Goal: Task Accomplishment & Management: Manage account settings

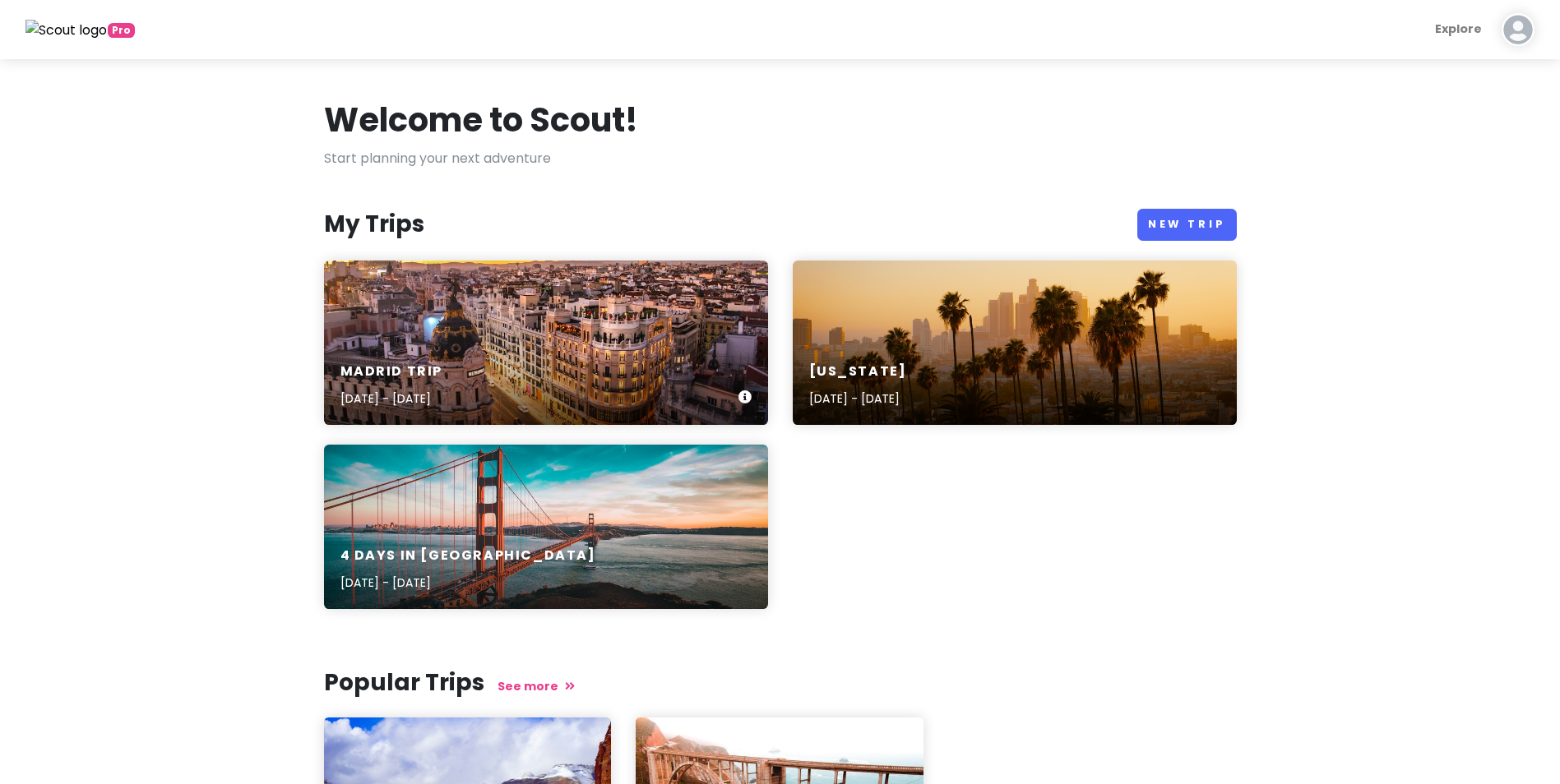
click at [524, 305] on div "Madrid Trip [DATE] - [DATE]" at bounding box center [547, 342] width 445 height 164
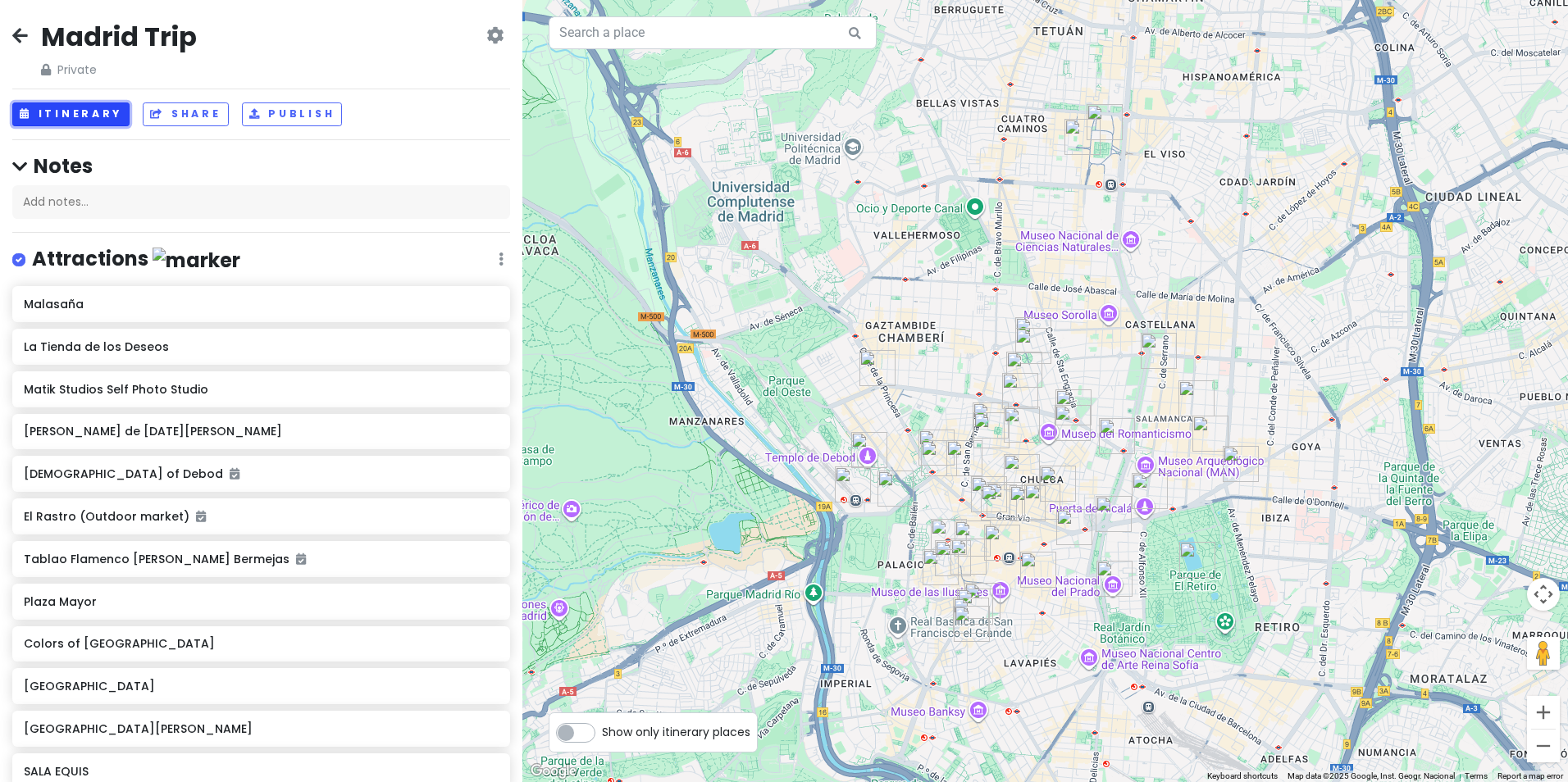
click at [69, 125] on button "Itinerary" at bounding box center [71, 114] width 117 height 24
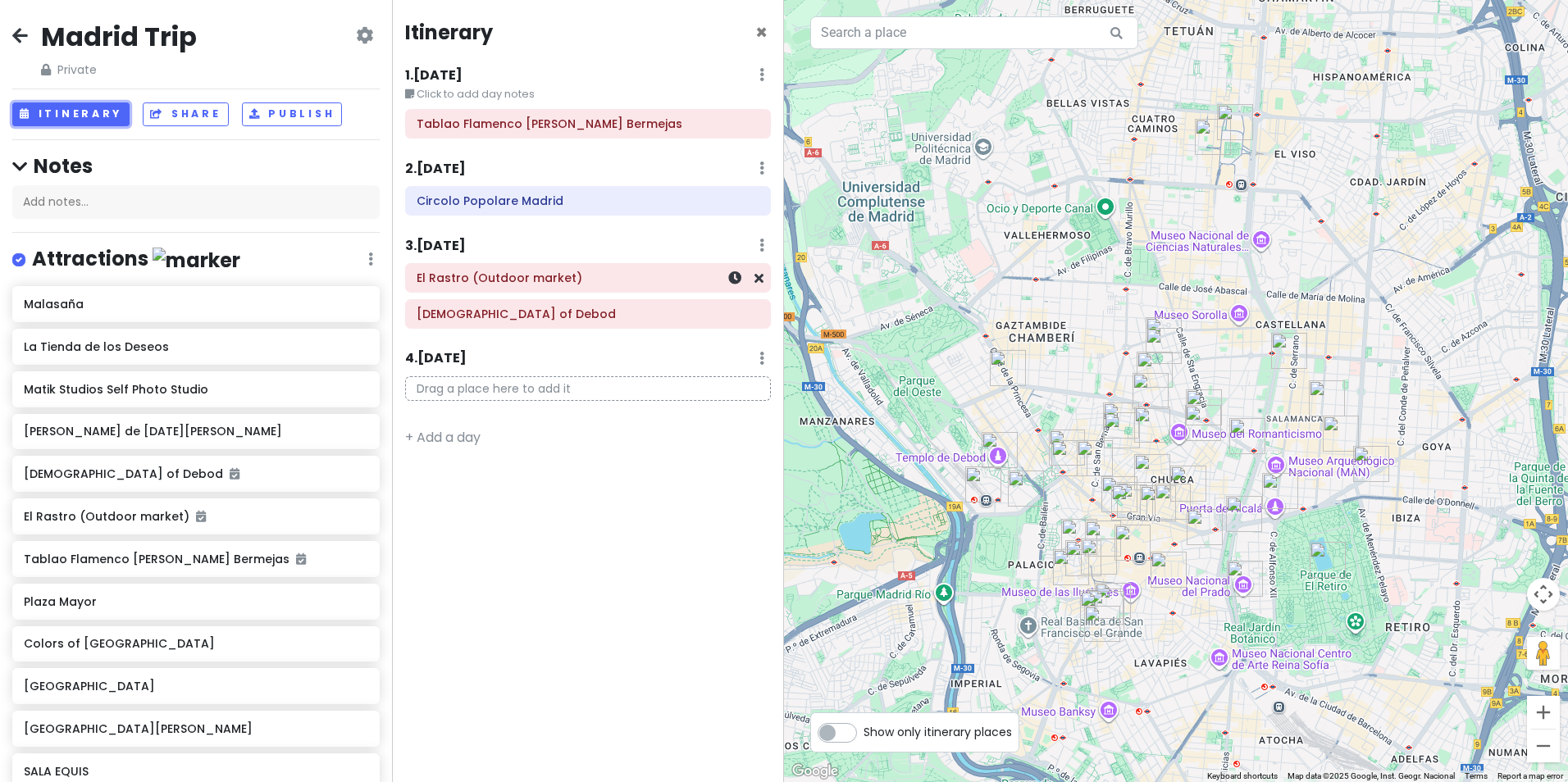
click at [522, 279] on h6 "El Rastro (Outdoor market)" at bounding box center [587, 277] width 343 height 14
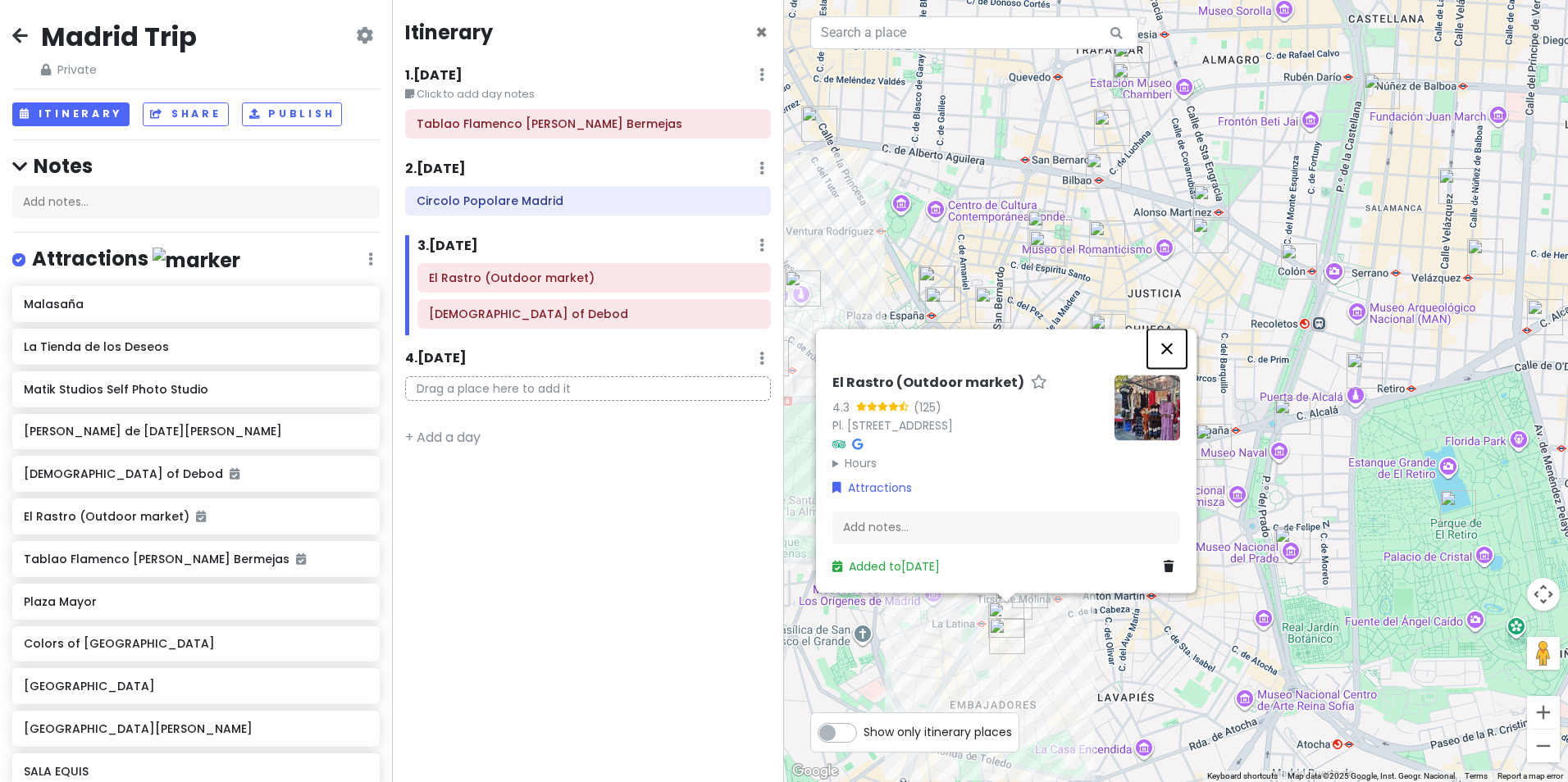
click at [1166, 360] on button "Close" at bounding box center [1167, 348] width 39 height 39
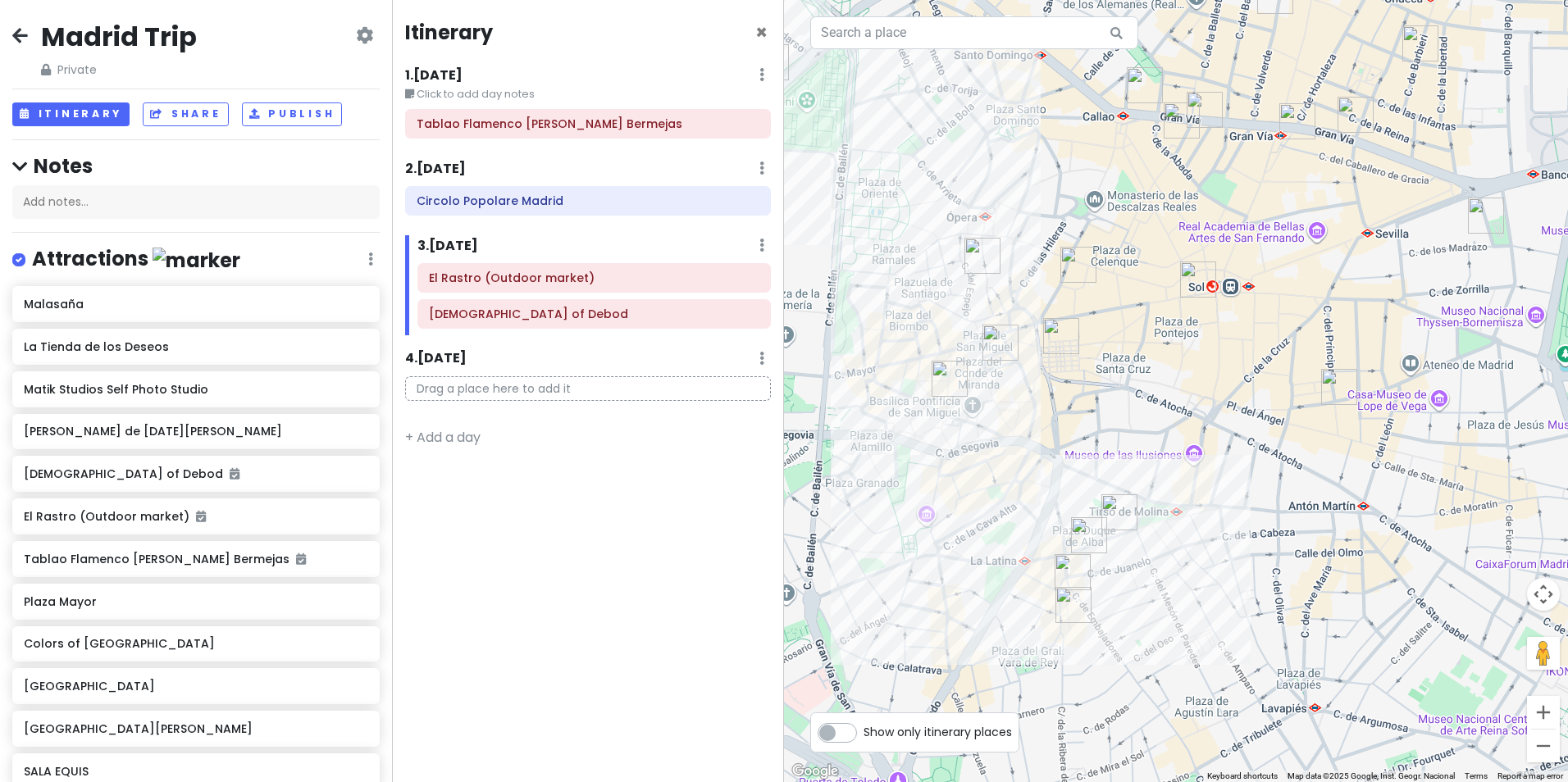
drag, startPoint x: 1018, startPoint y: 675, endPoint x: 1138, endPoint y: 567, distance: 161.4
click at [1138, 567] on div at bounding box center [1176, 391] width 784 height 782
click at [1070, 596] on img "Café del Art" at bounding box center [1074, 605] width 36 height 36
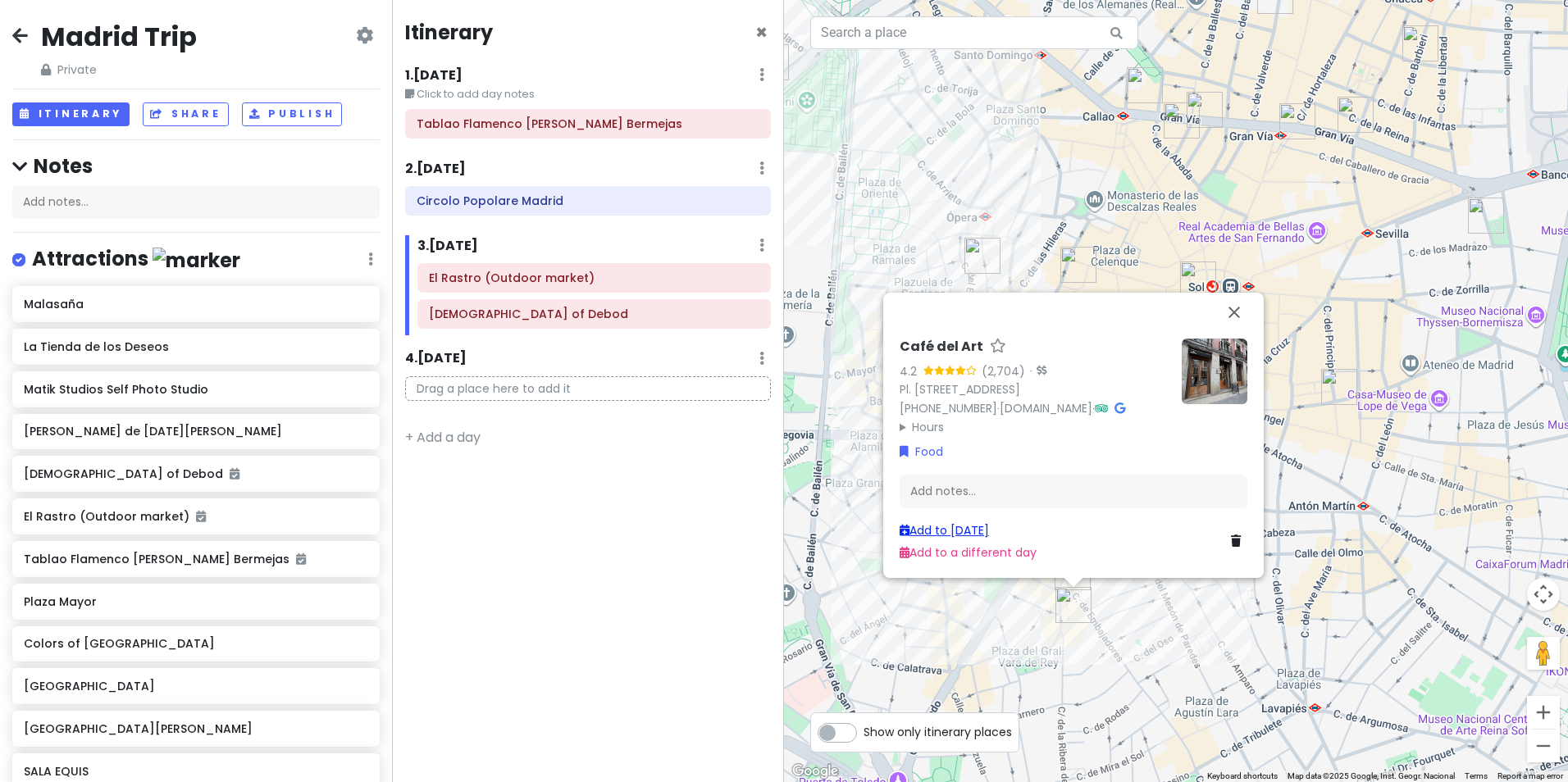
click at [986, 523] on link "Add to [DATE]" at bounding box center [944, 530] width 89 height 16
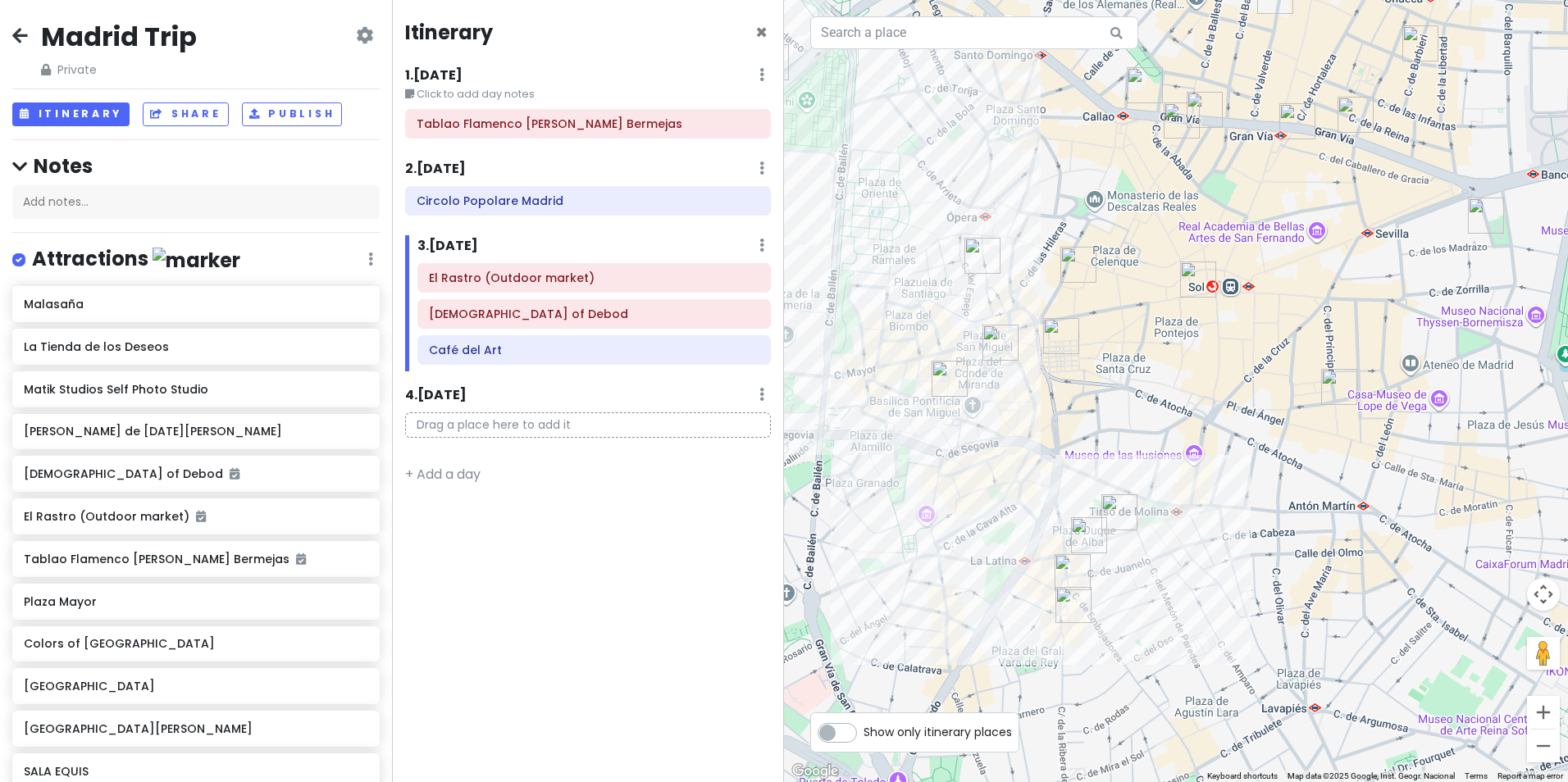
click at [1084, 536] on img "Colors of Madrid" at bounding box center [1089, 535] width 36 height 36
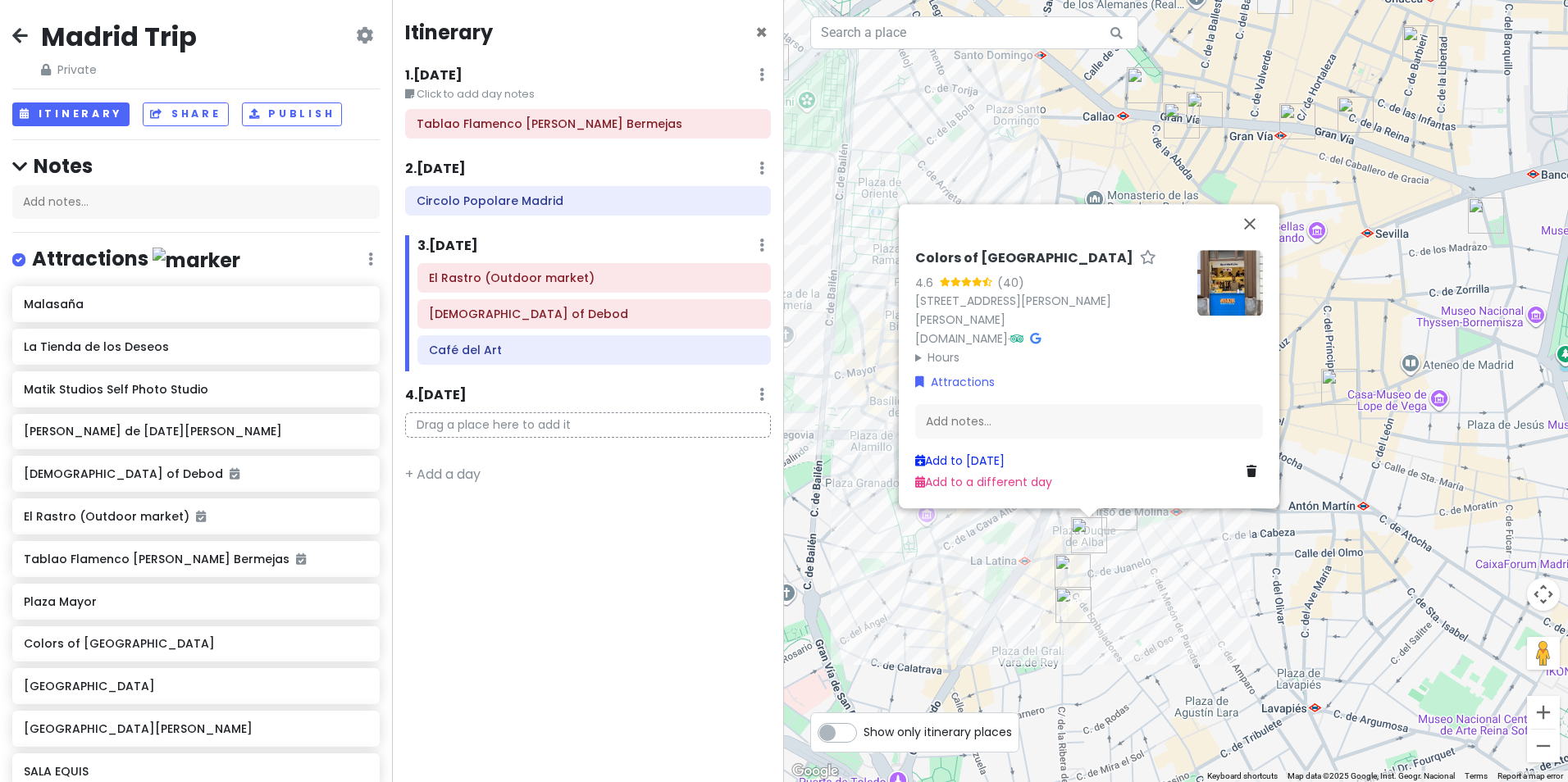
click at [964, 462] on link "Add to [DATE]" at bounding box center [960, 461] width 89 height 16
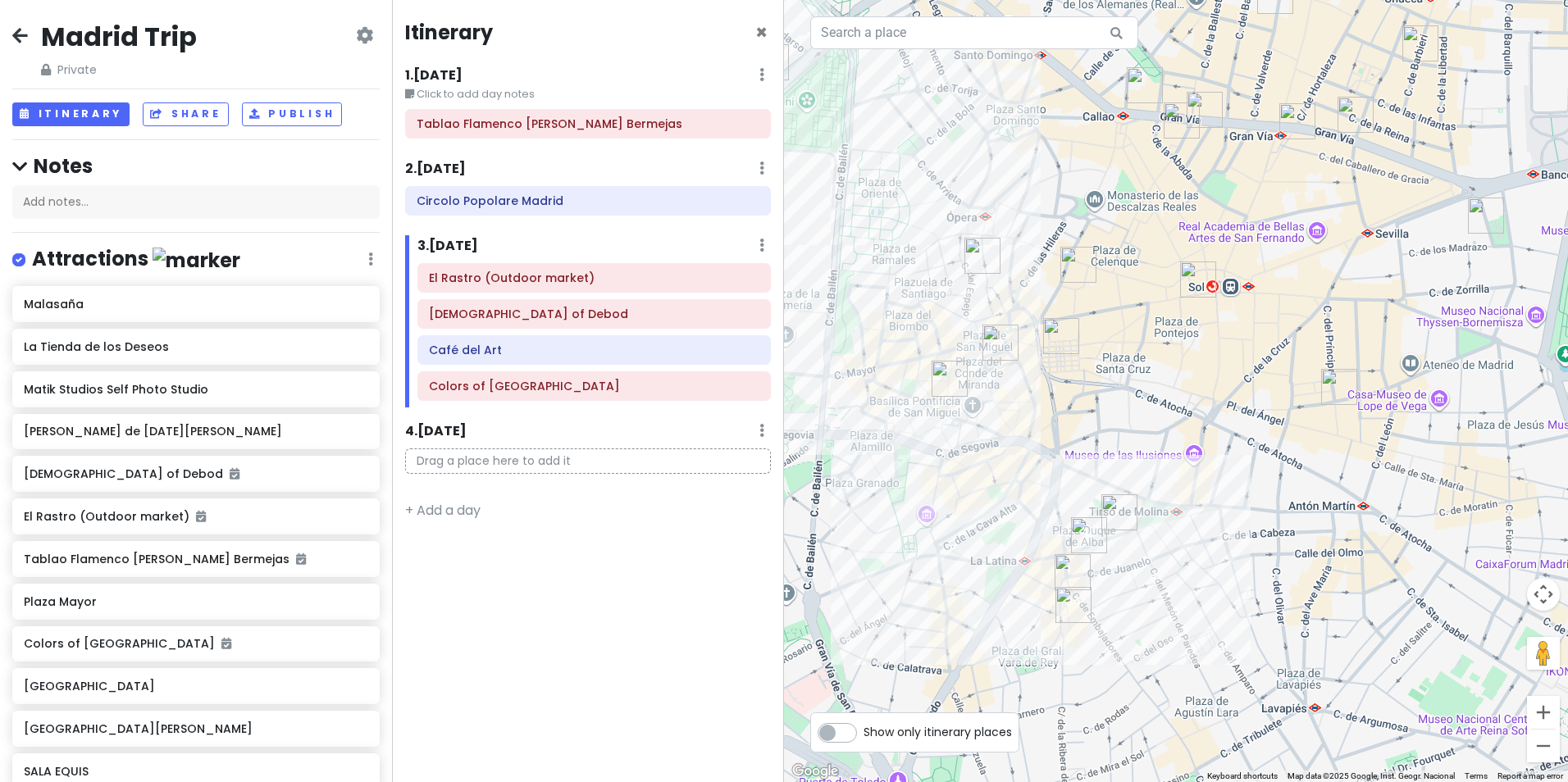
click at [1112, 520] on img "SALA EQUIS" at bounding box center [1120, 512] width 36 height 36
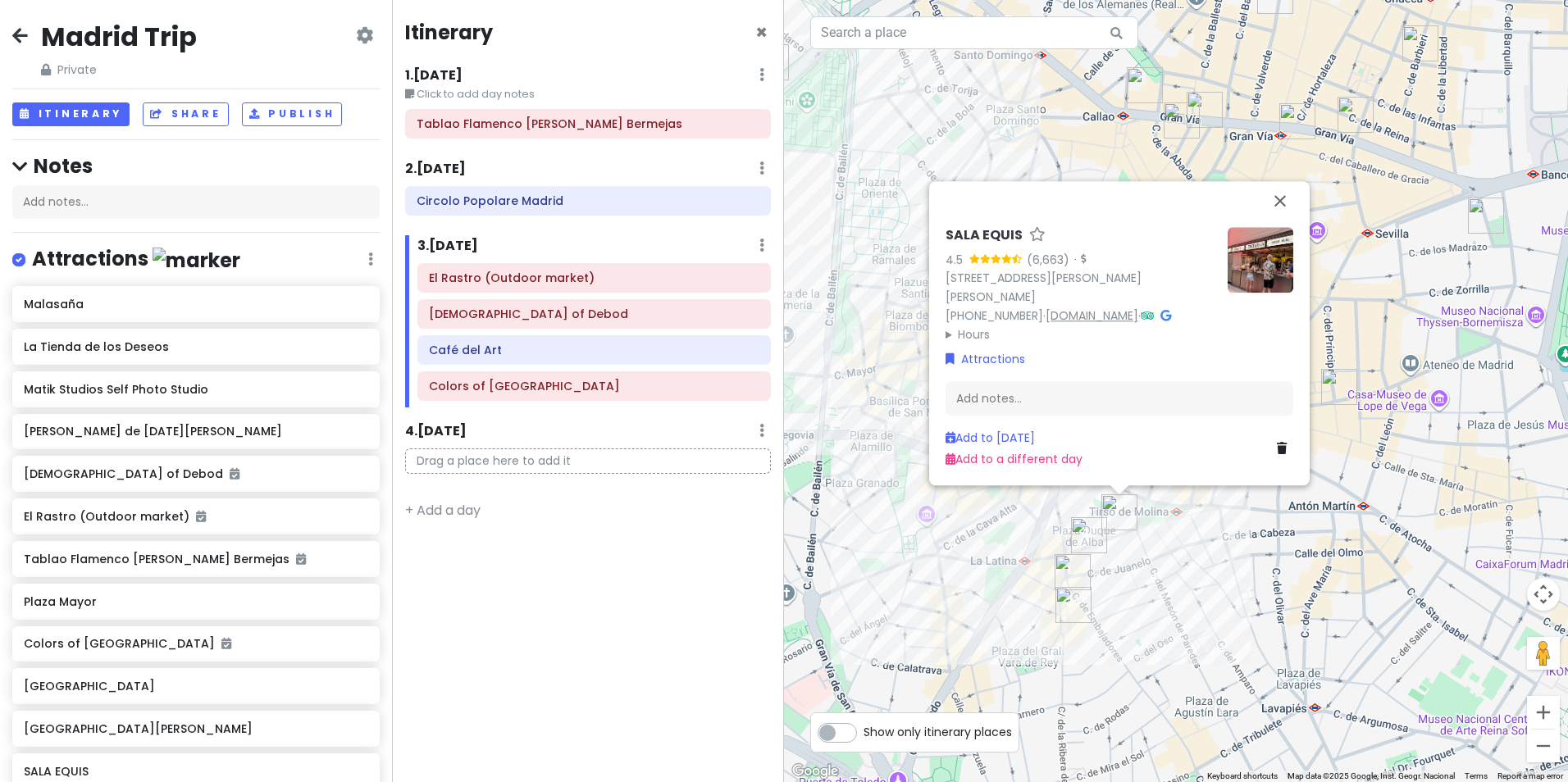
click at [1109, 310] on link "[DOMAIN_NAME]" at bounding box center [1092, 316] width 93 height 16
click at [1275, 197] on button "Close" at bounding box center [1280, 201] width 39 height 39
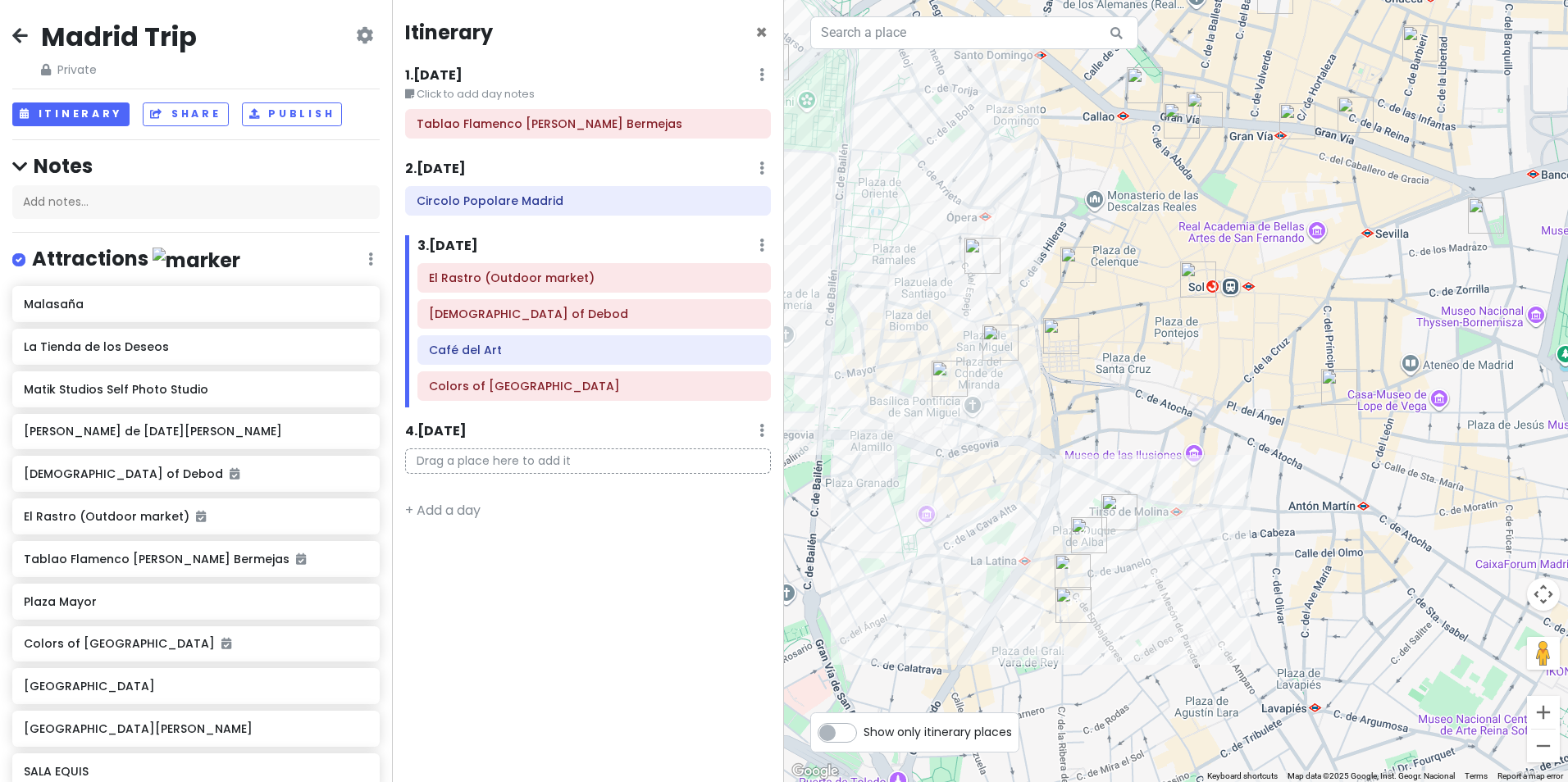
click at [991, 347] on img "Mercado de San Miguel" at bounding box center [1001, 343] width 36 height 36
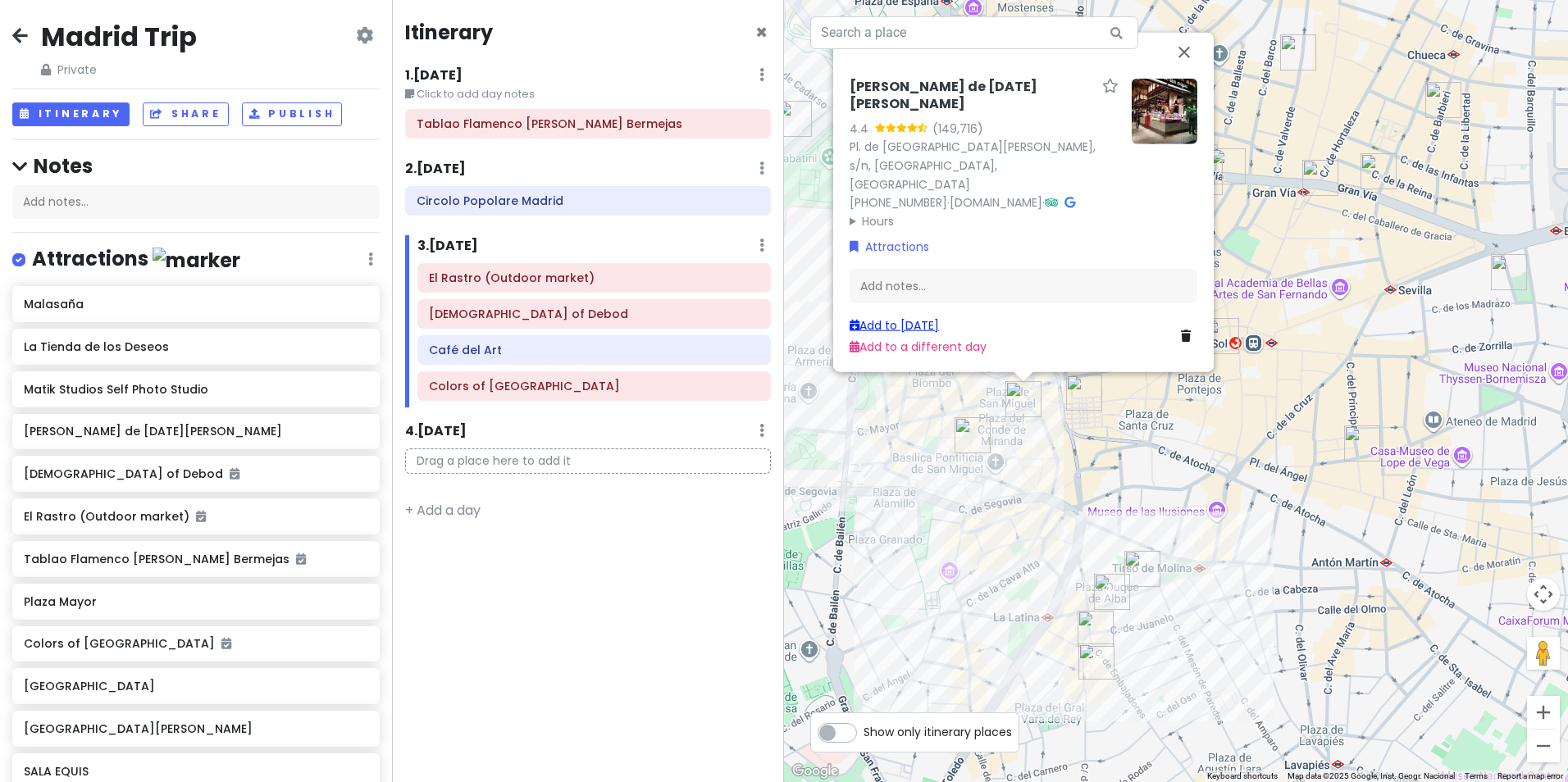
click at [911, 320] on link "Add to [DATE]" at bounding box center [894, 324] width 89 height 16
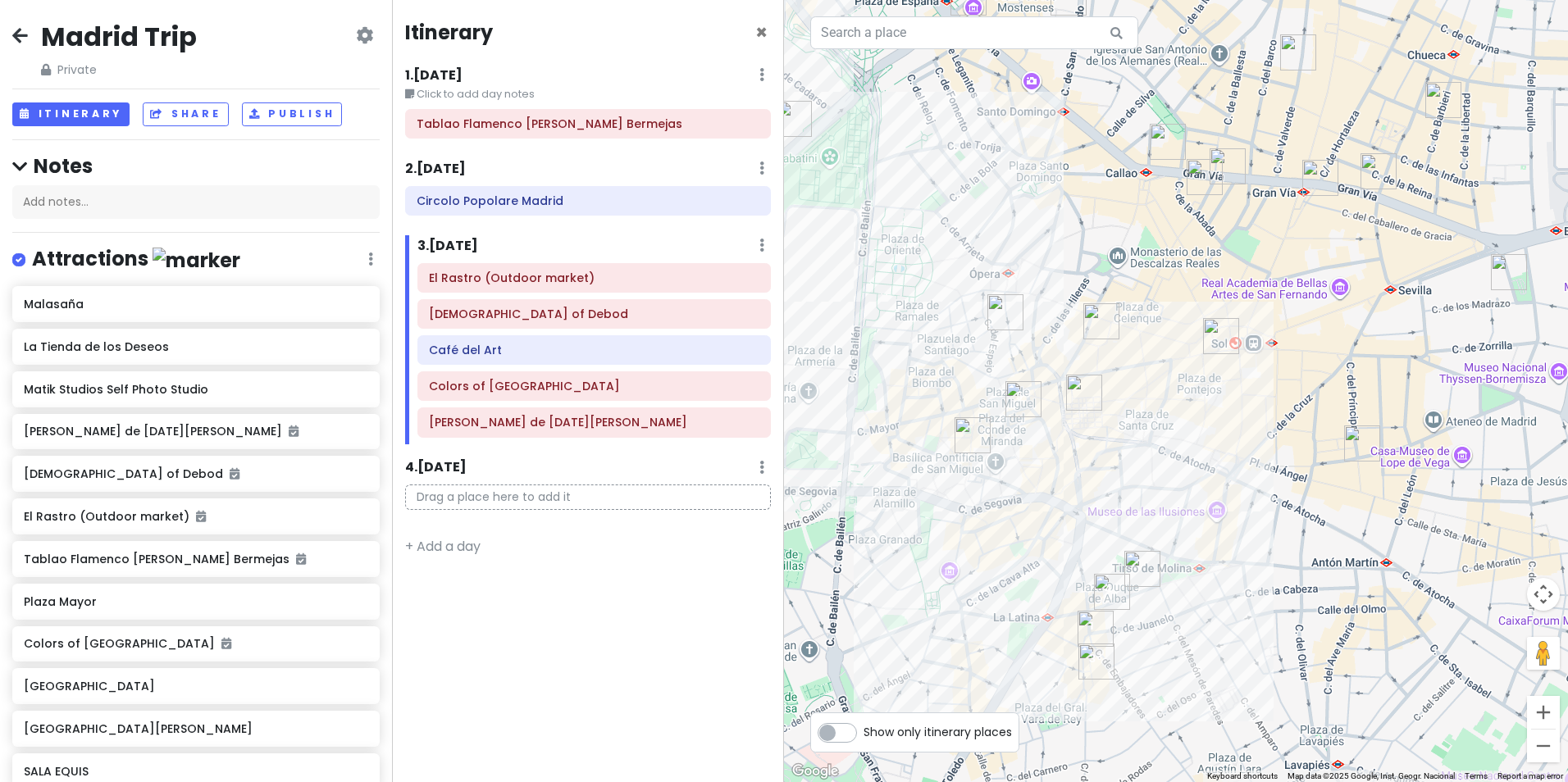
click at [1081, 397] on img "Plaza Mayor" at bounding box center [1084, 393] width 36 height 36
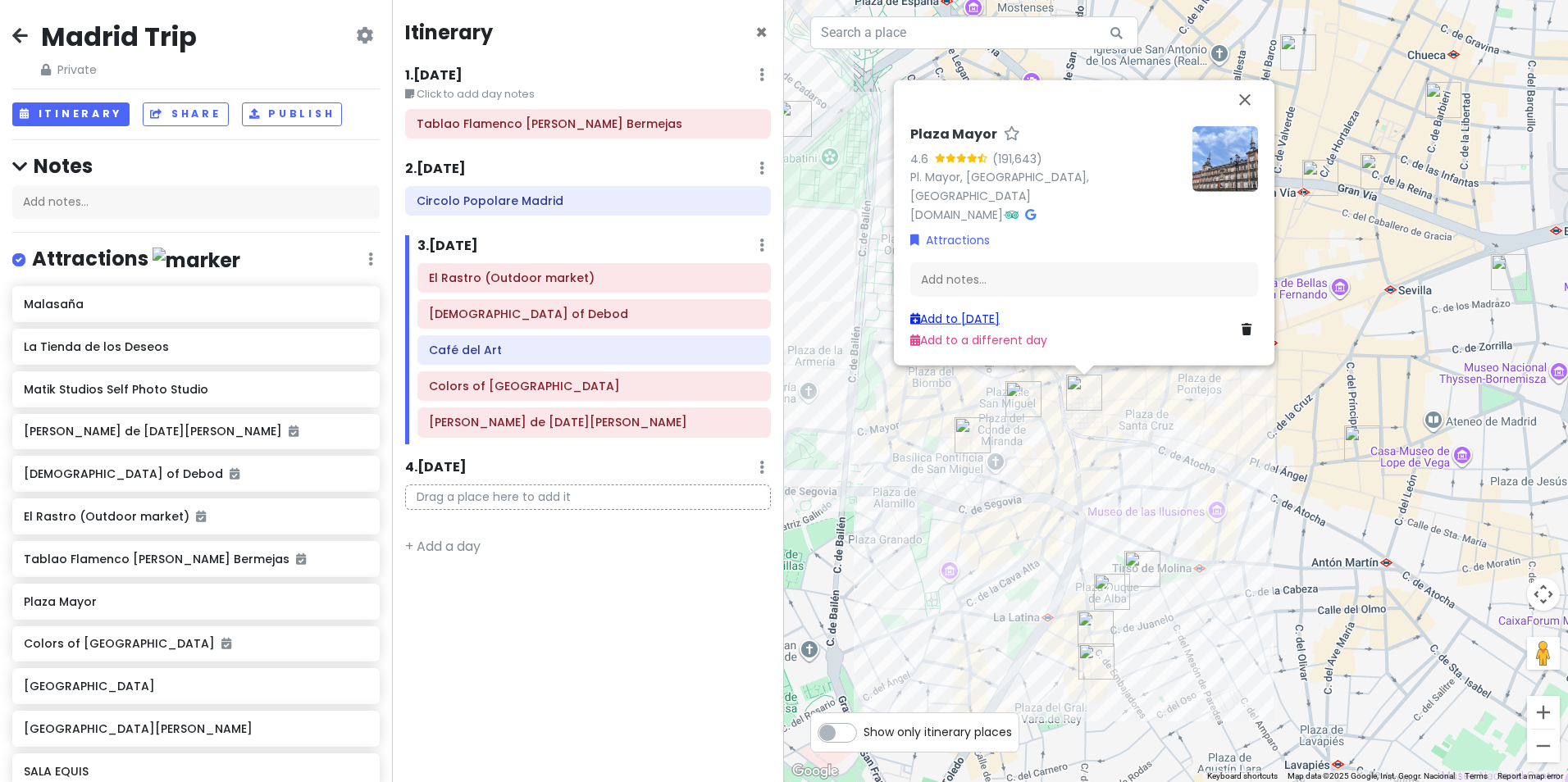
click at [993, 321] on link "Add to [DATE]" at bounding box center [955, 318] width 89 height 16
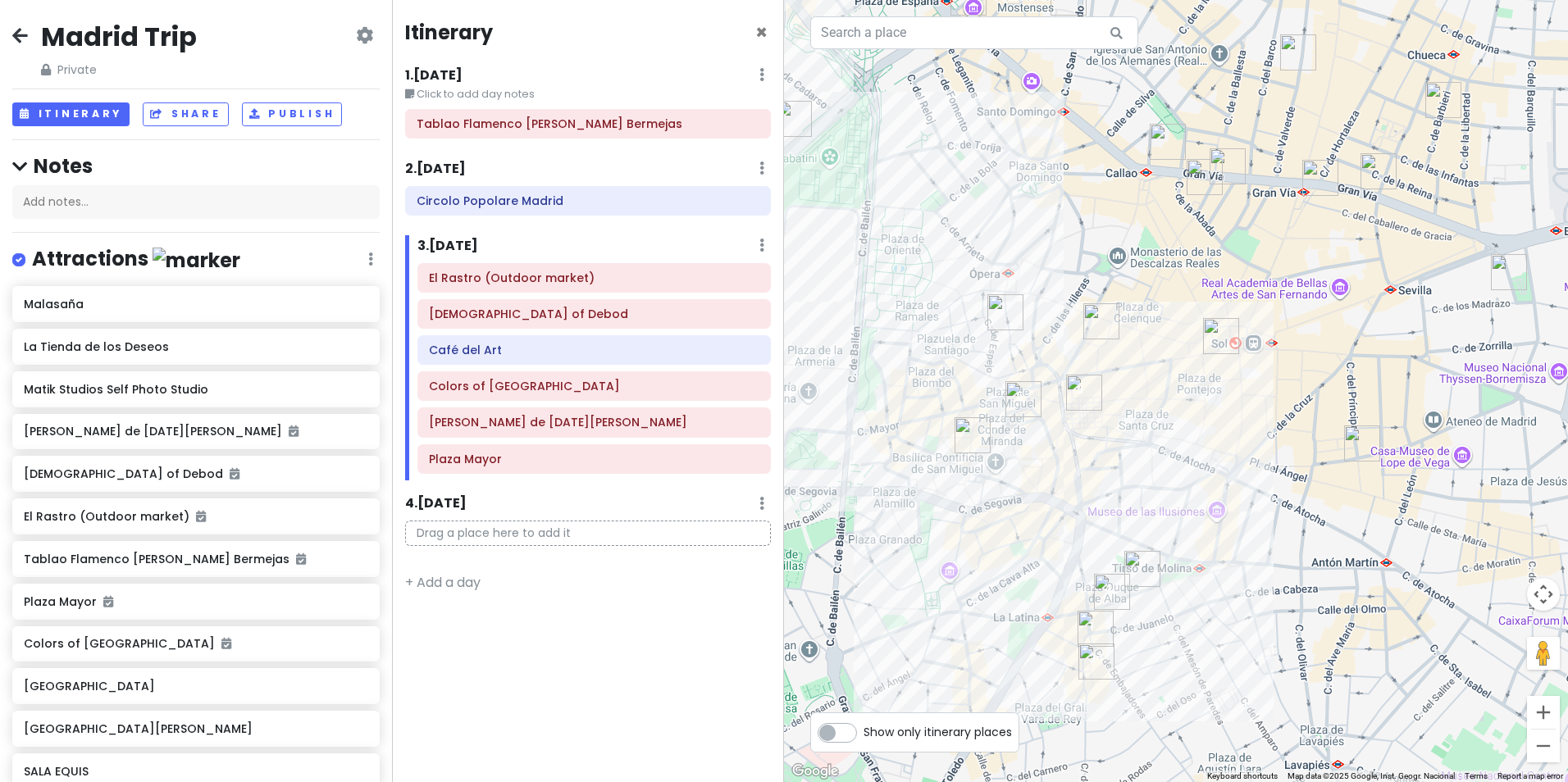
click at [993, 321] on img "La Tienda de los Deseos" at bounding box center [1006, 313] width 36 height 36
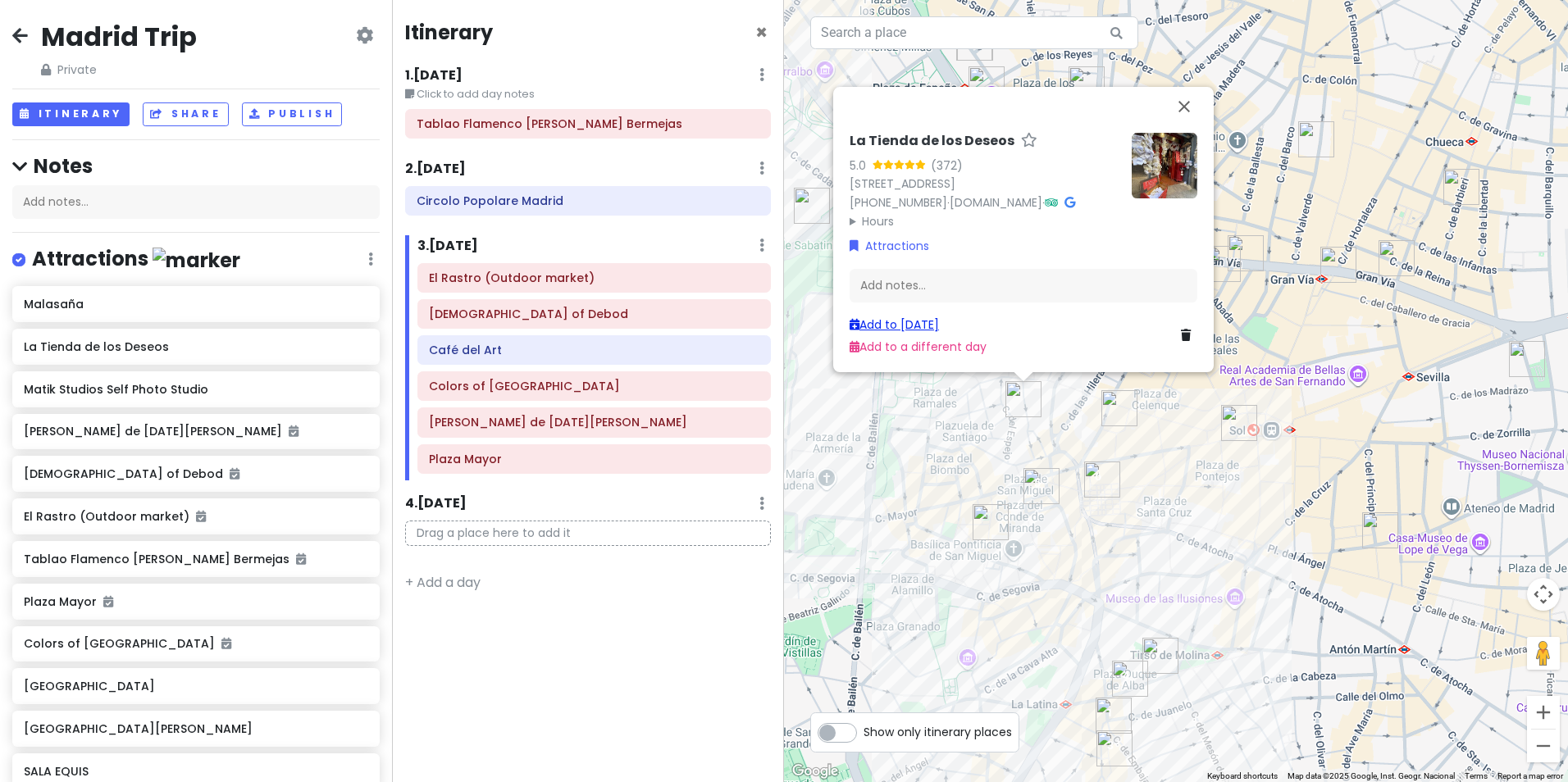
click at [925, 327] on link "Add to [DATE]" at bounding box center [894, 324] width 89 height 16
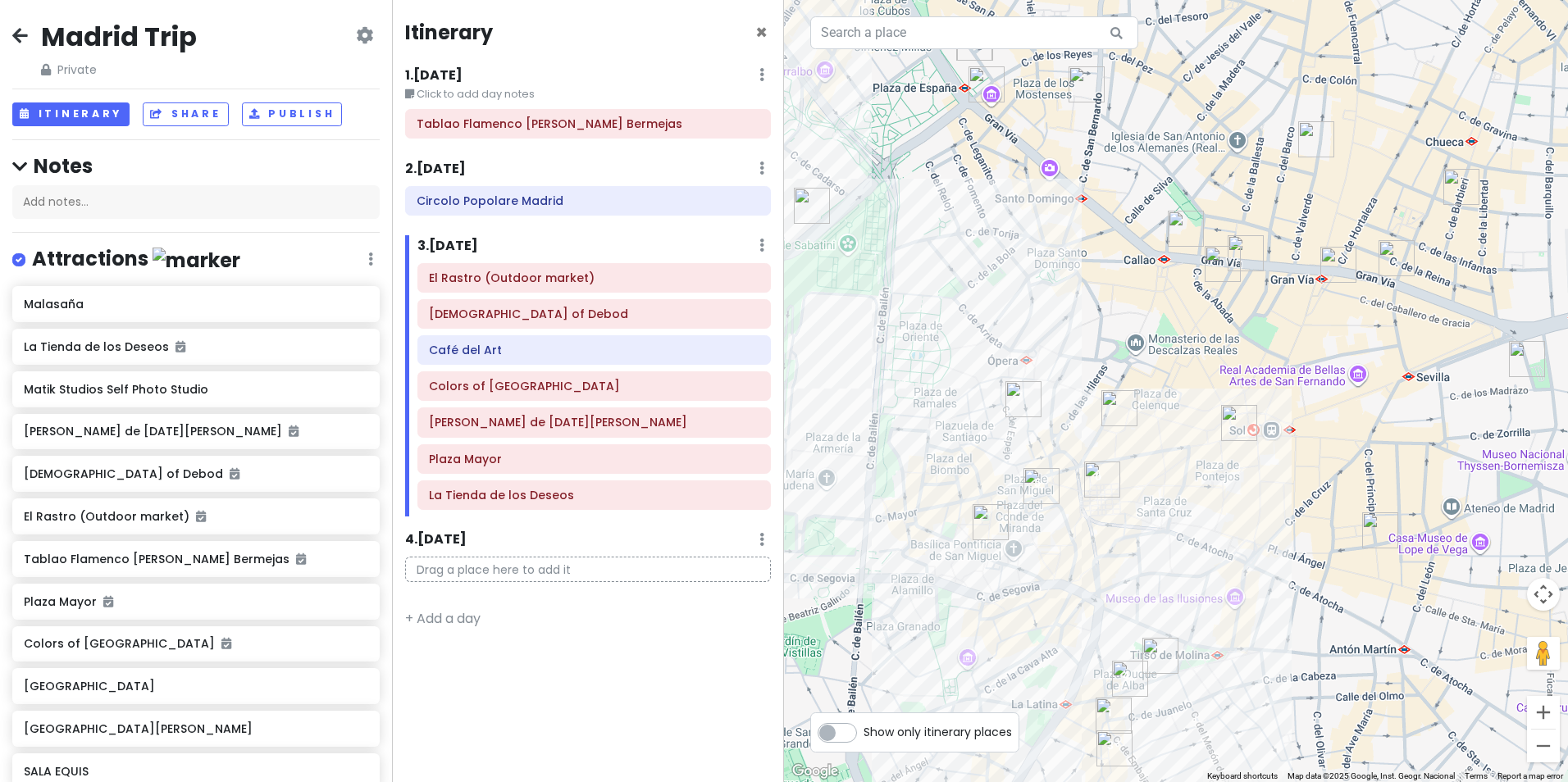
click at [1108, 398] on img "Chocolatería San Ginés" at bounding box center [1120, 409] width 36 height 36
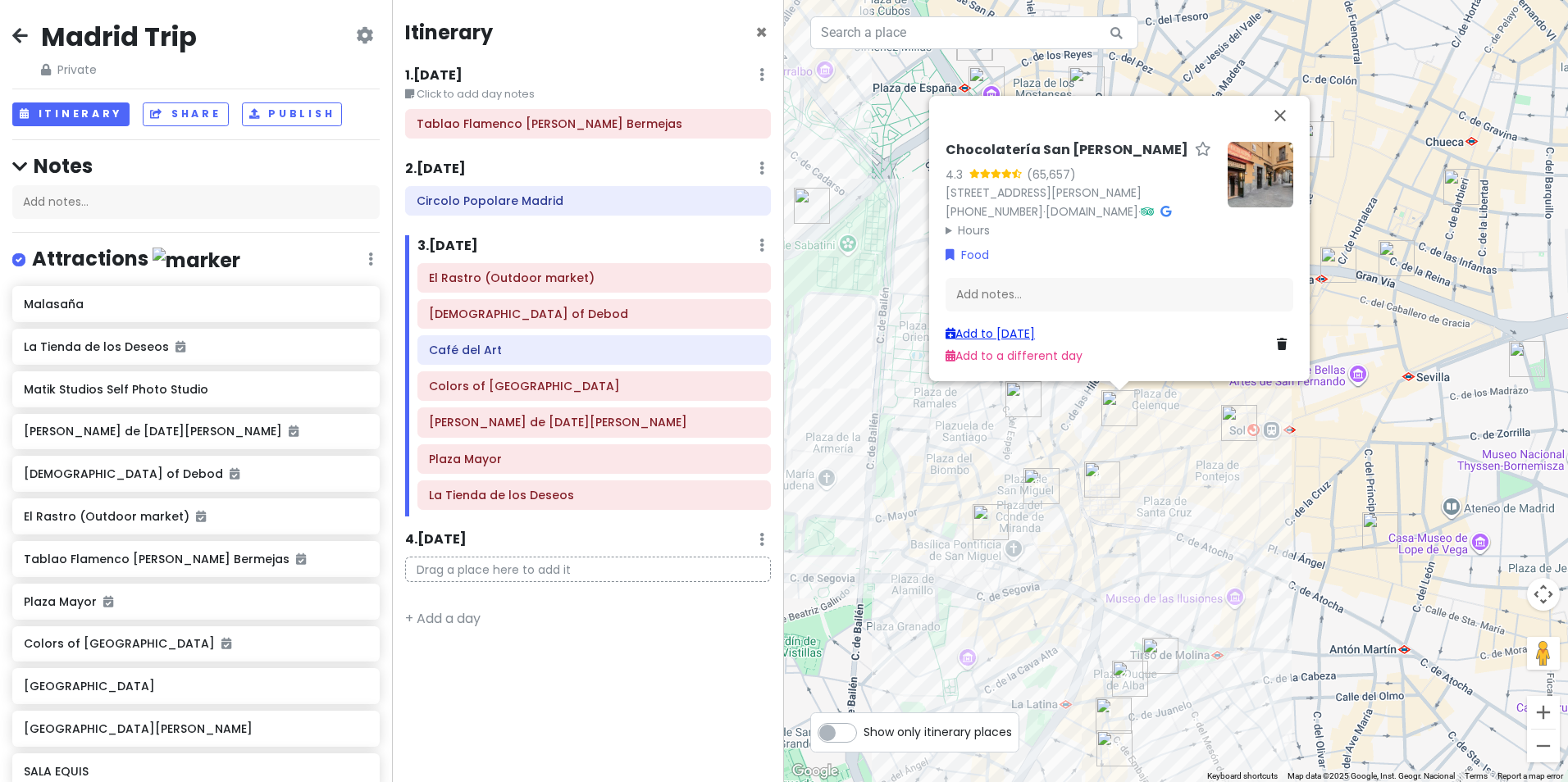
click at [1025, 336] on link "Add to [DATE]" at bounding box center [990, 333] width 89 height 16
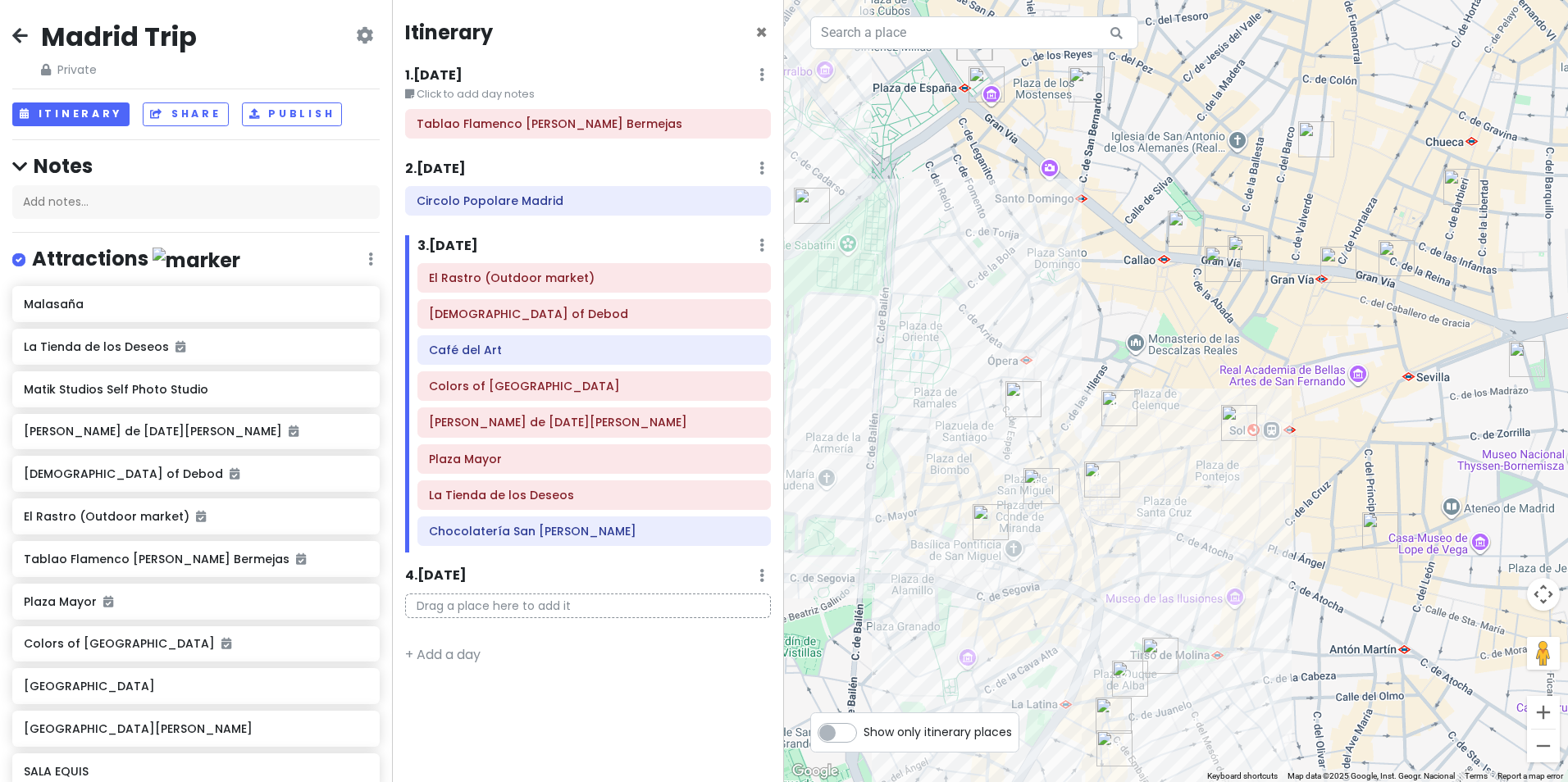
click at [1233, 415] on img "Kilometre Zero" at bounding box center [1240, 423] width 36 height 36
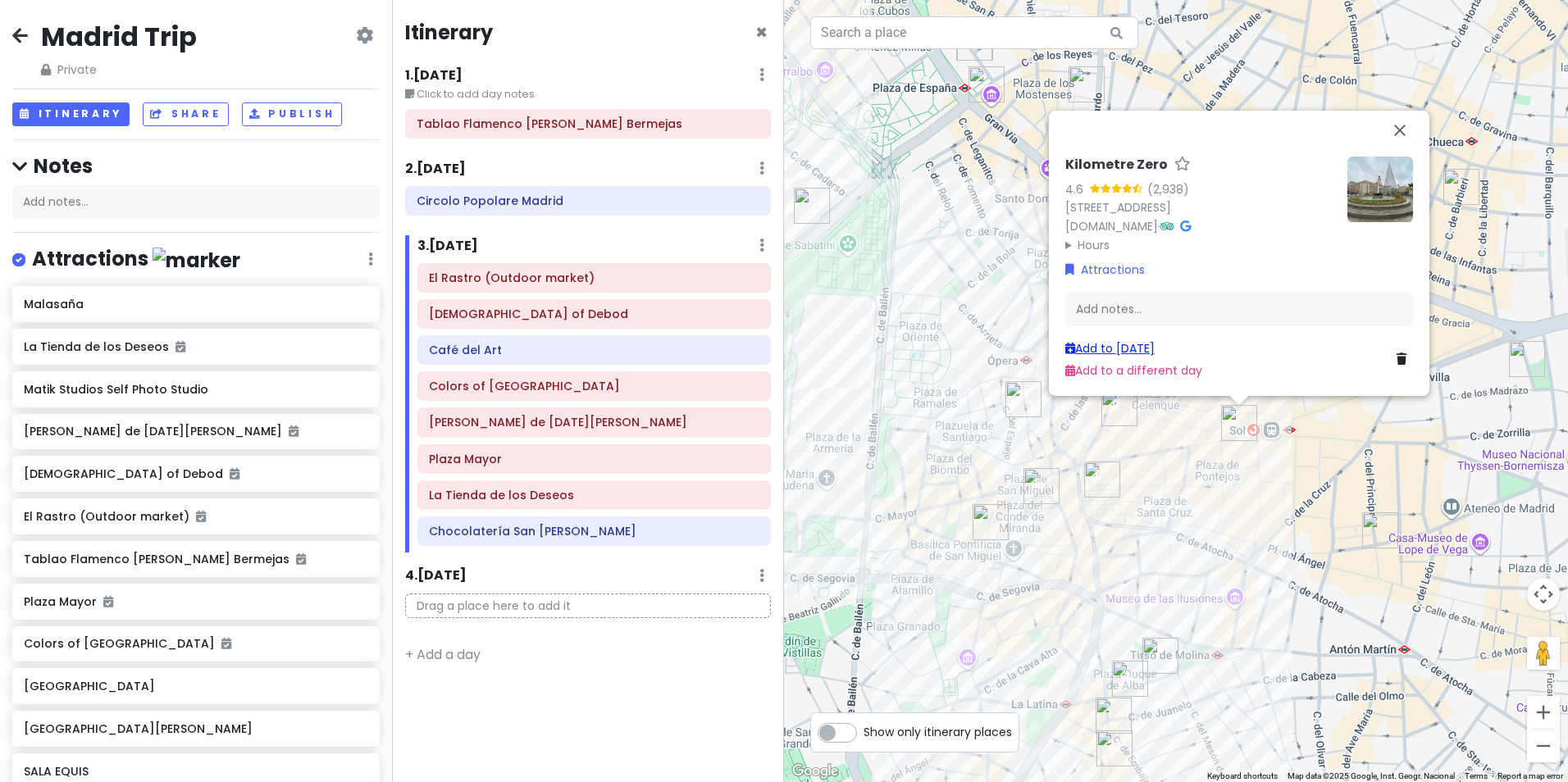
click at [1149, 353] on link "Add to [DATE]" at bounding box center [1109, 348] width 89 height 16
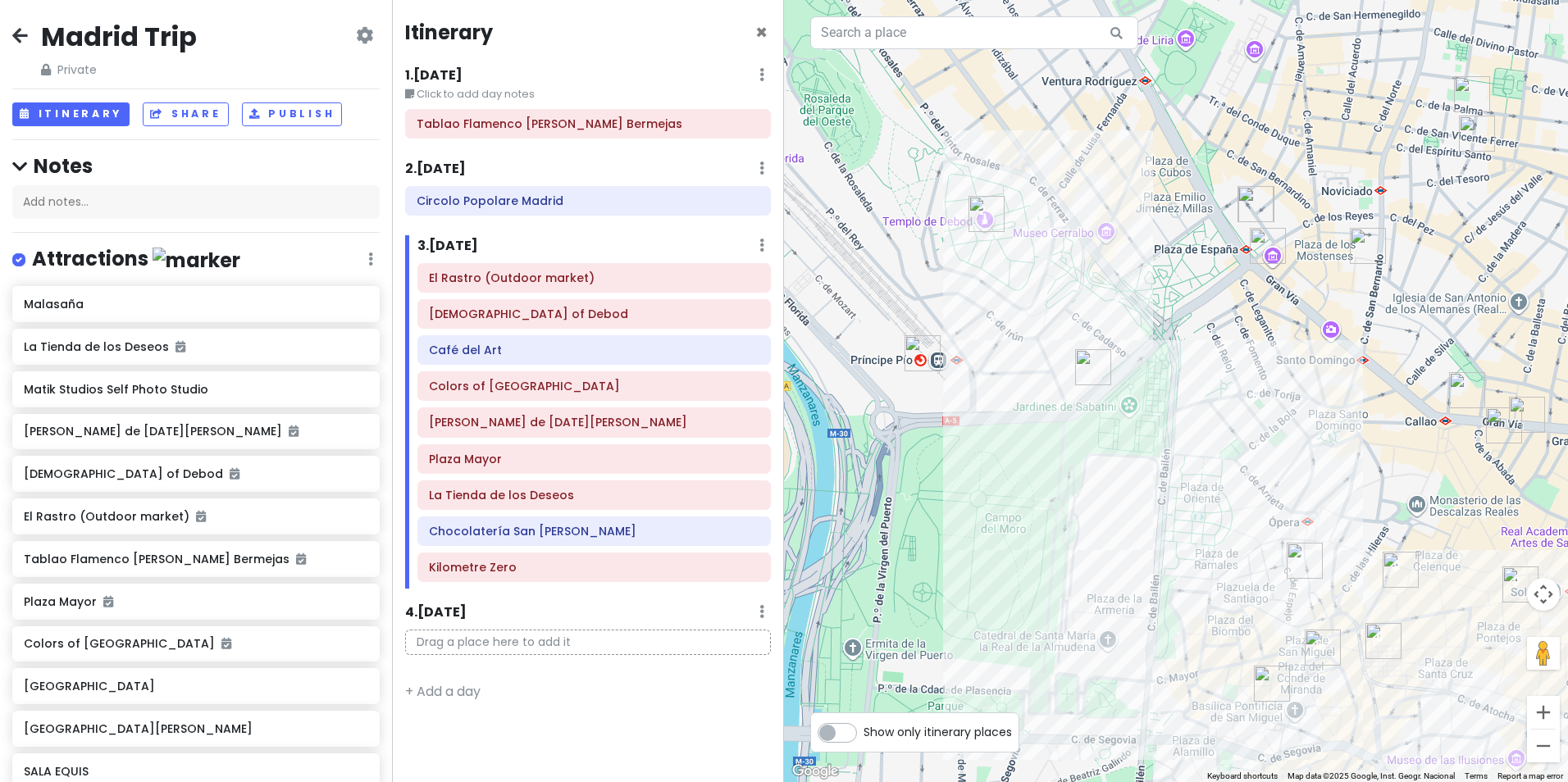
drag, startPoint x: 960, startPoint y: 343, endPoint x: 1241, endPoint y: 505, distance: 324.4
click at [1241, 505] on div at bounding box center [1176, 391] width 784 height 782
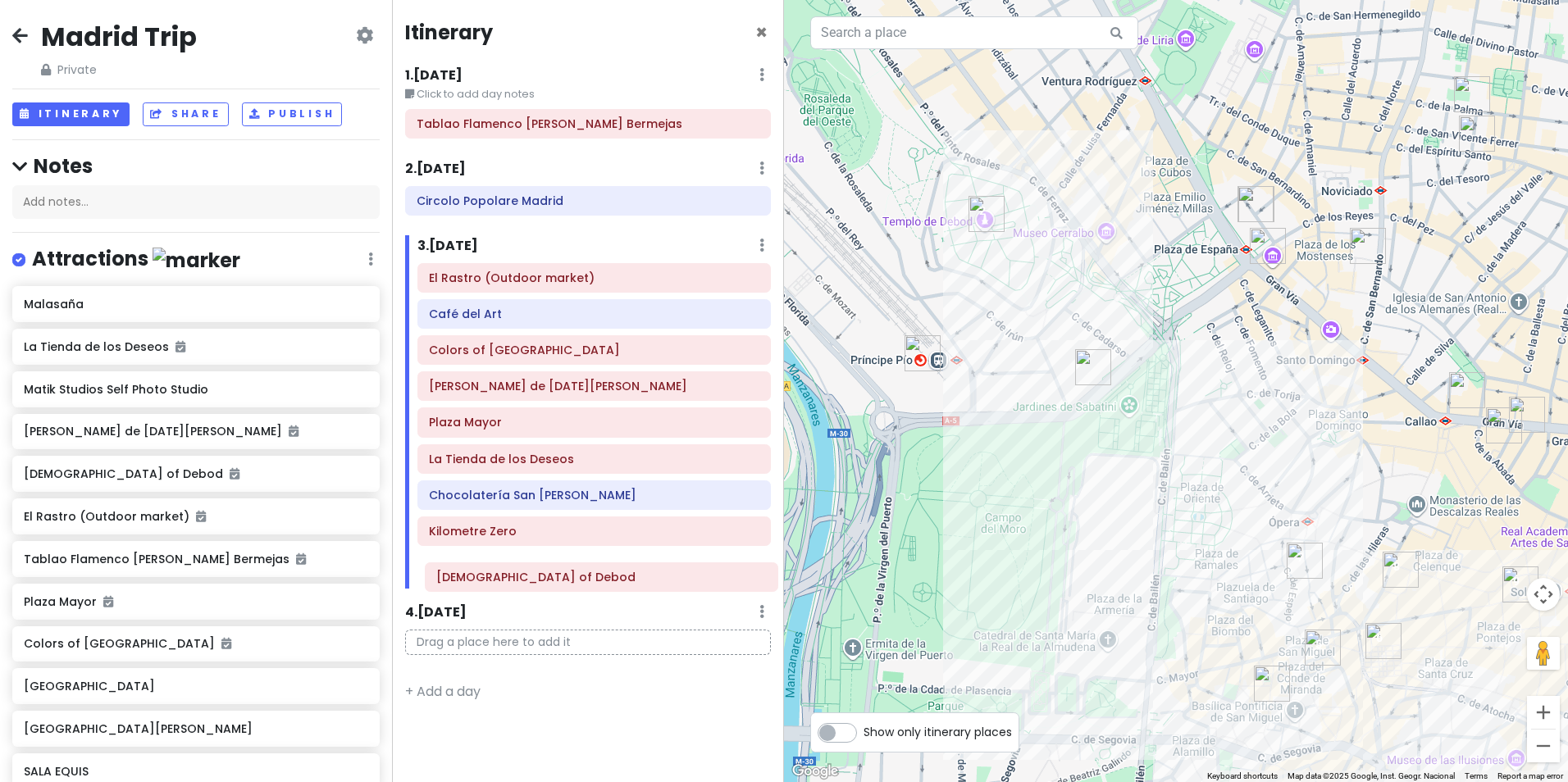
drag, startPoint x: 522, startPoint y: 324, endPoint x: 529, endPoint y: 586, distance: 262.1
click at [529, 586] on div "El Rastro (Outdoor market) Temple of Debod Café del Art Colors of [GEOGRAPHIC_D…" at bounding box center [594, 425] width 378 height 325
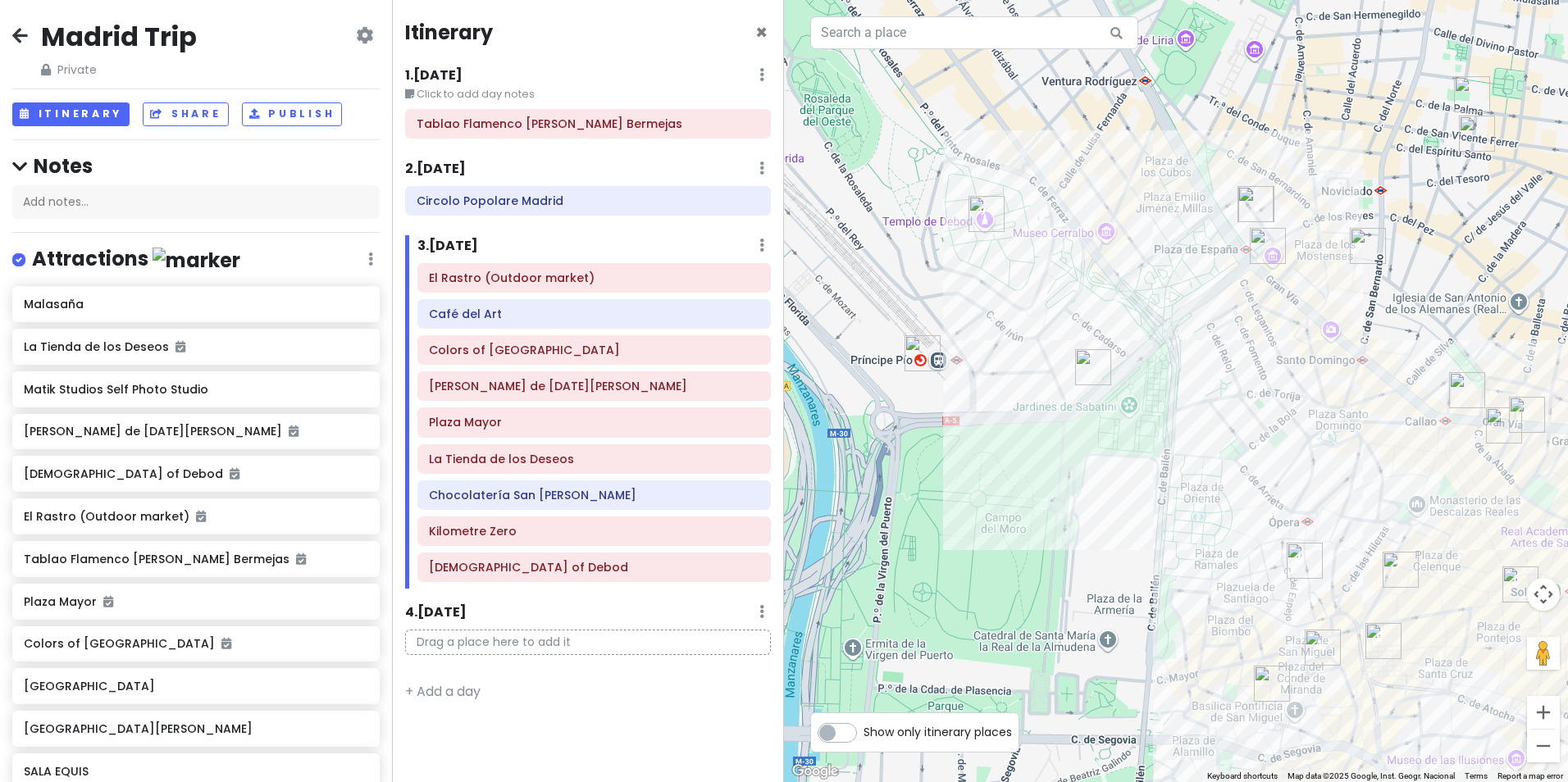
click at [917, 357] on img "Manolo Bakes" at bounding box center [923, 354] width 36 height 36
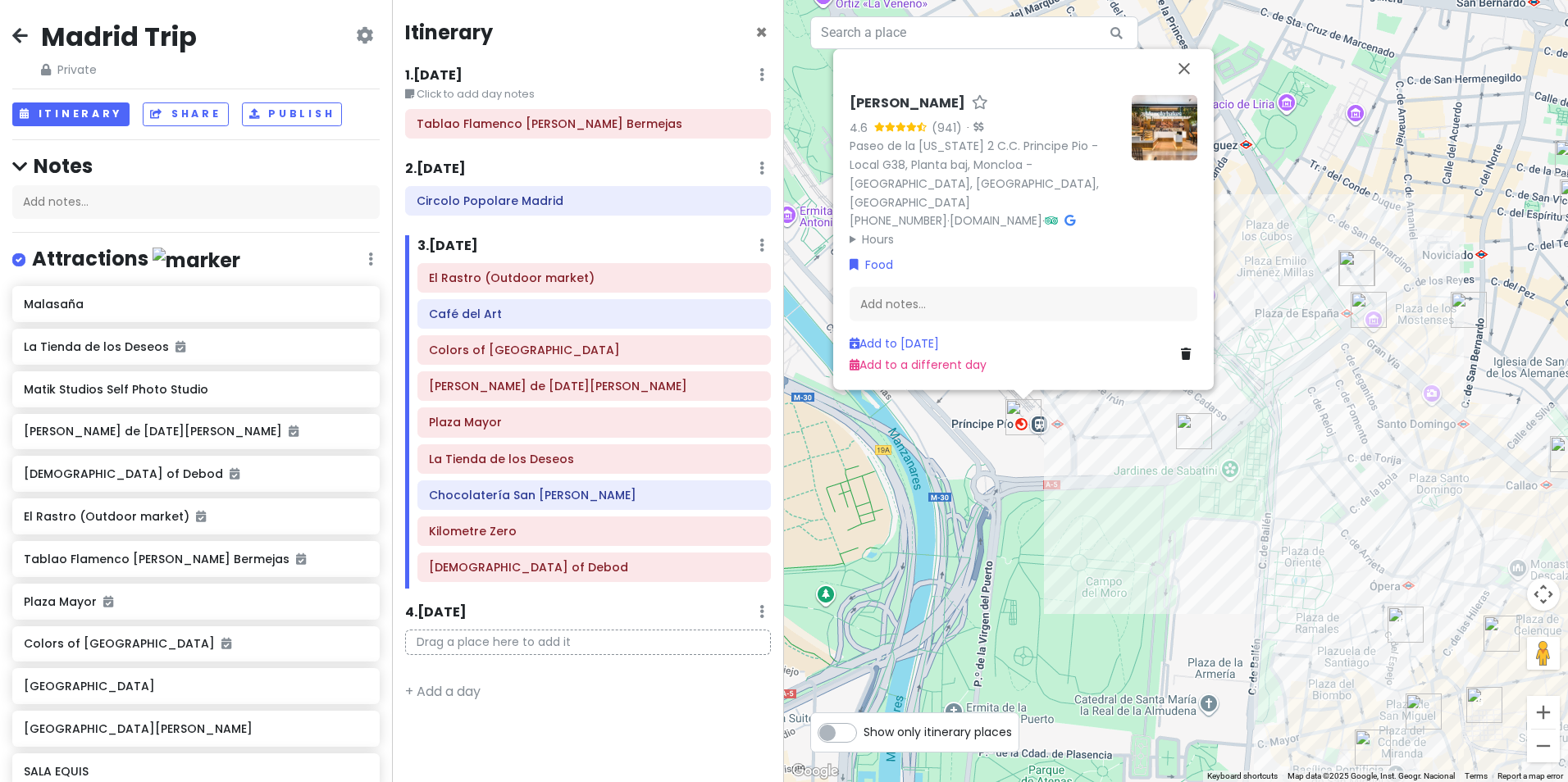
click at [1188, 438] on img "Terraza de Sabatini" at bounding box center [1195, 432] width 36 height 36
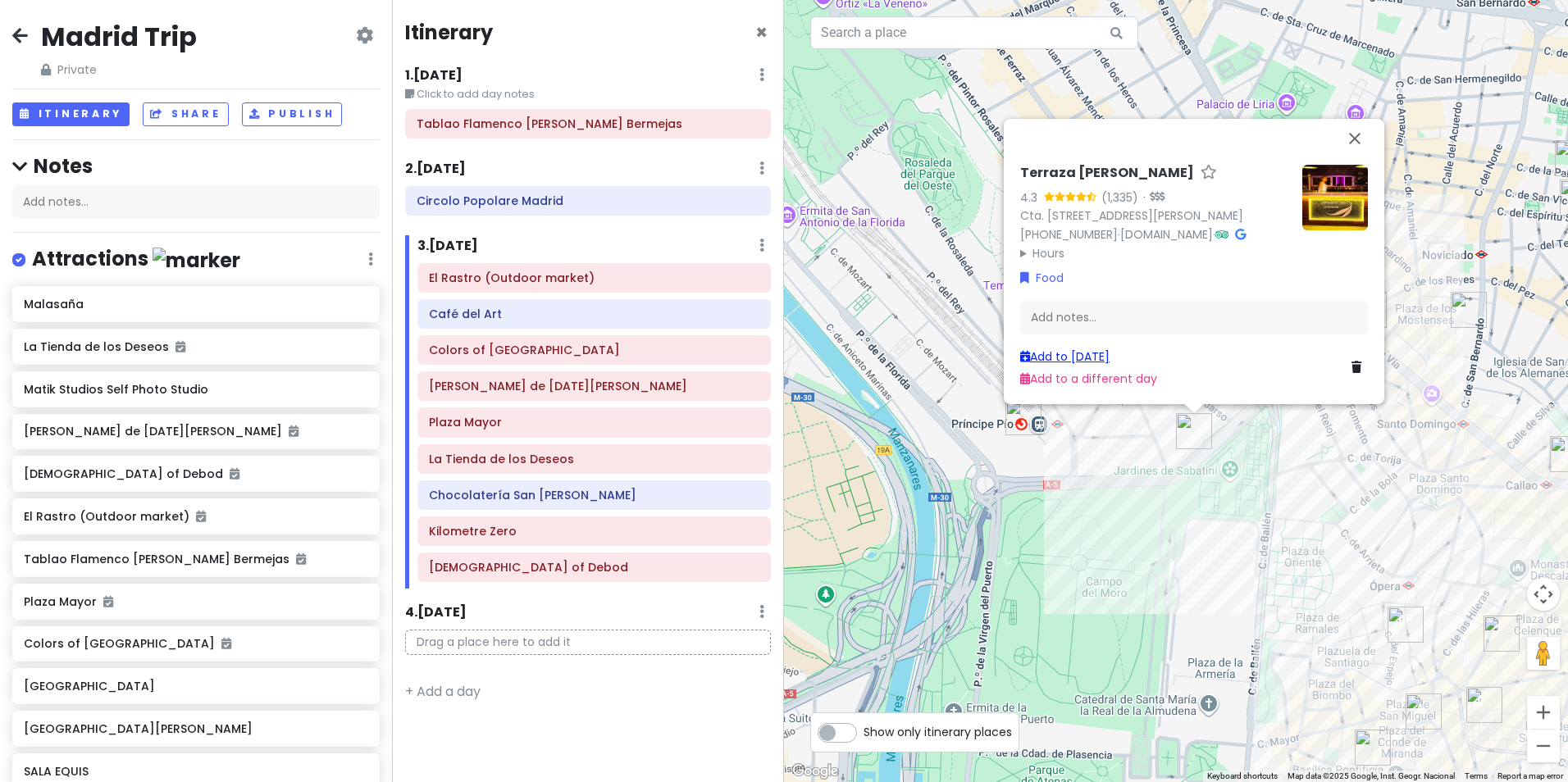
click at [1105, 353] on link "Add to [DATE]" at bounding box center [1064, 356] width 89 height 16
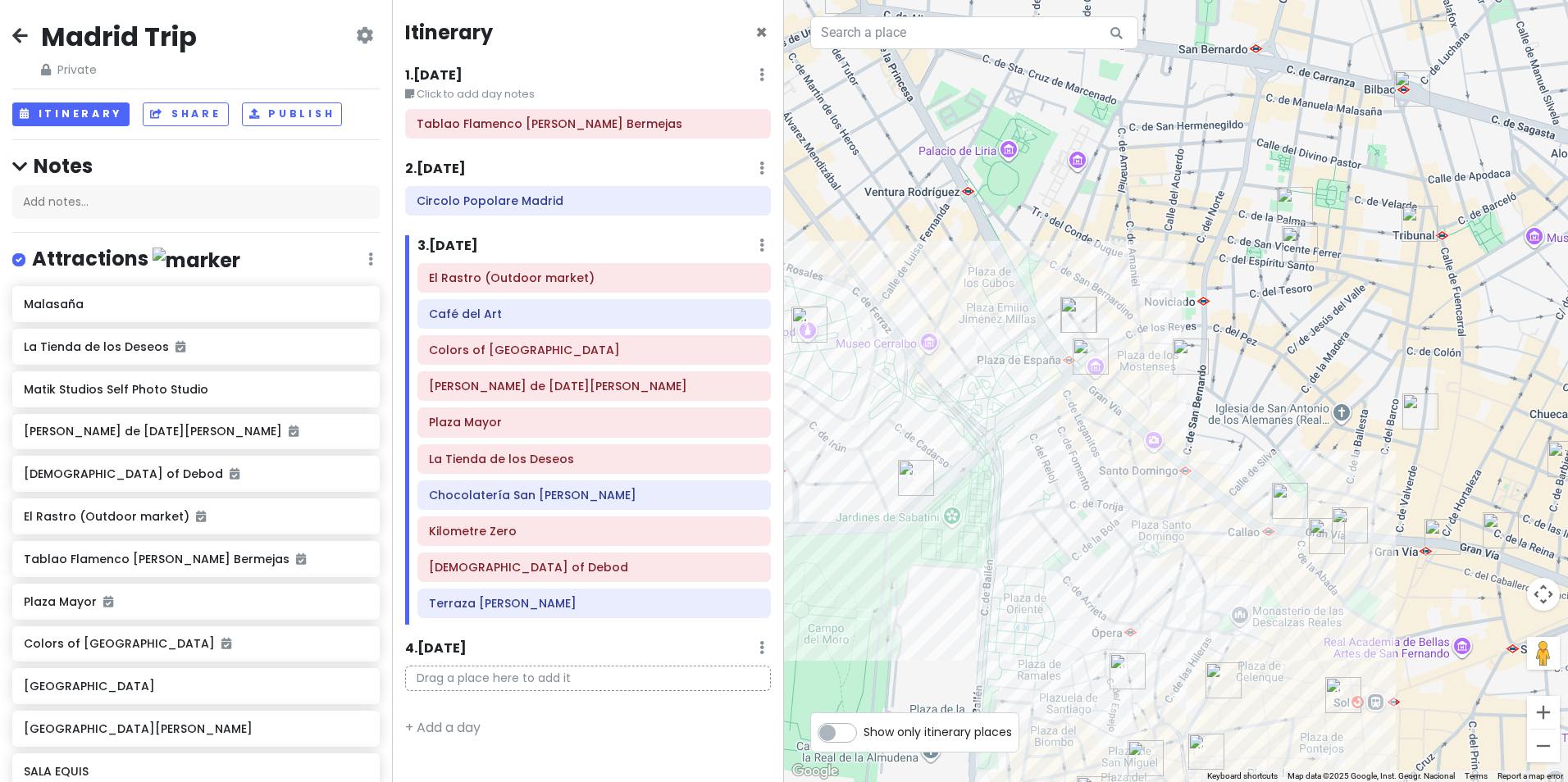
drag, startPoint x: 1307, startPoint y: 495, endPoint x: 1023, endPoint y: 542, distance: 287.9
click at [1023, 542] on div at bounding box center [1176, 391] width 784 height 782
click at [1073, 310] on img "El Edén Gastrobar" at bounding box center [1078, 316] width 36 height 36
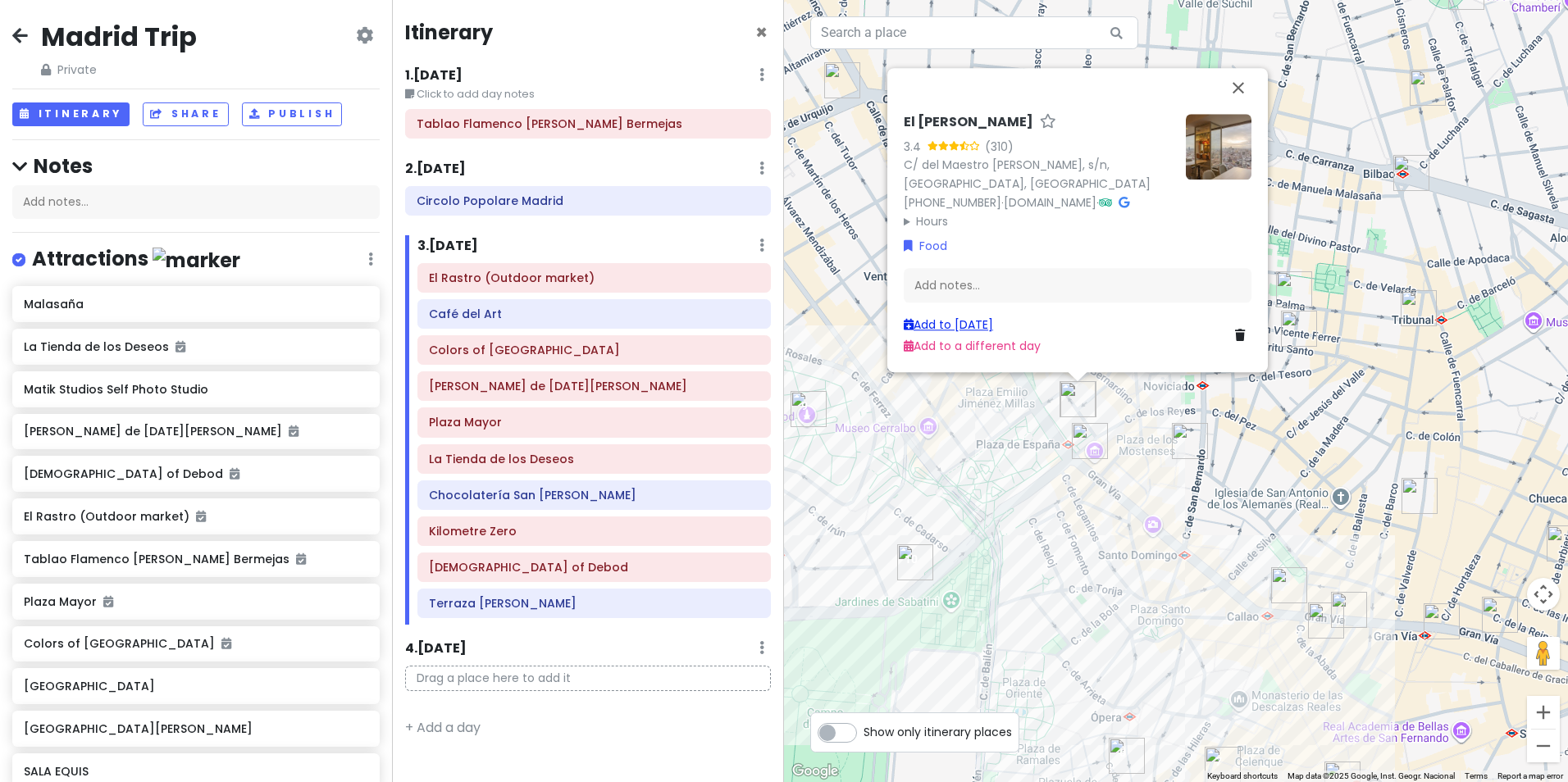
click at [952, 321] on link "Add to [DATE]" at bounding box center [948, 324] width 89 height 16
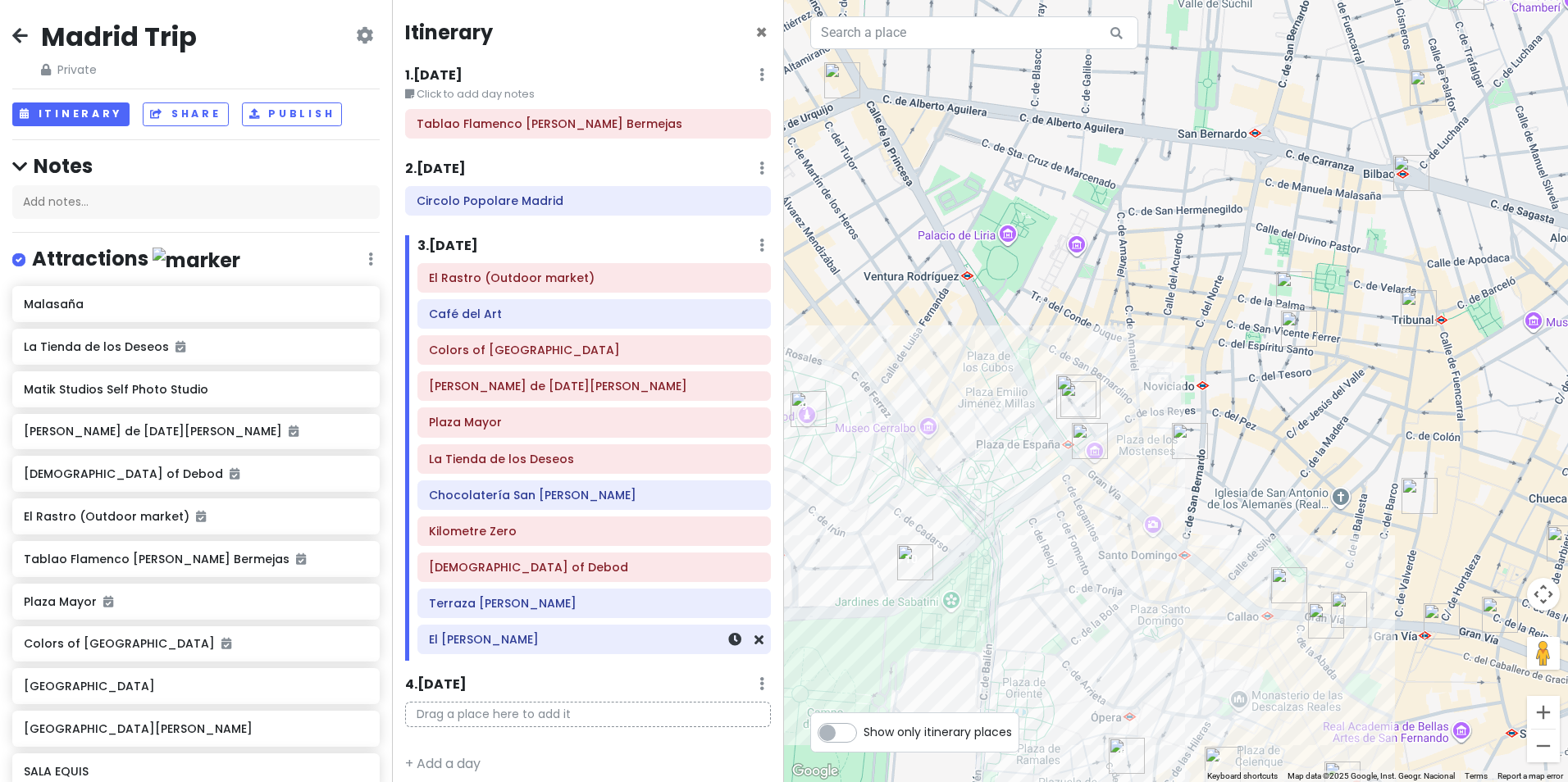
click at [510, 644] on h6 "El [PERSON_NAME]" at bounding box center [594, 639] width 330 height 14
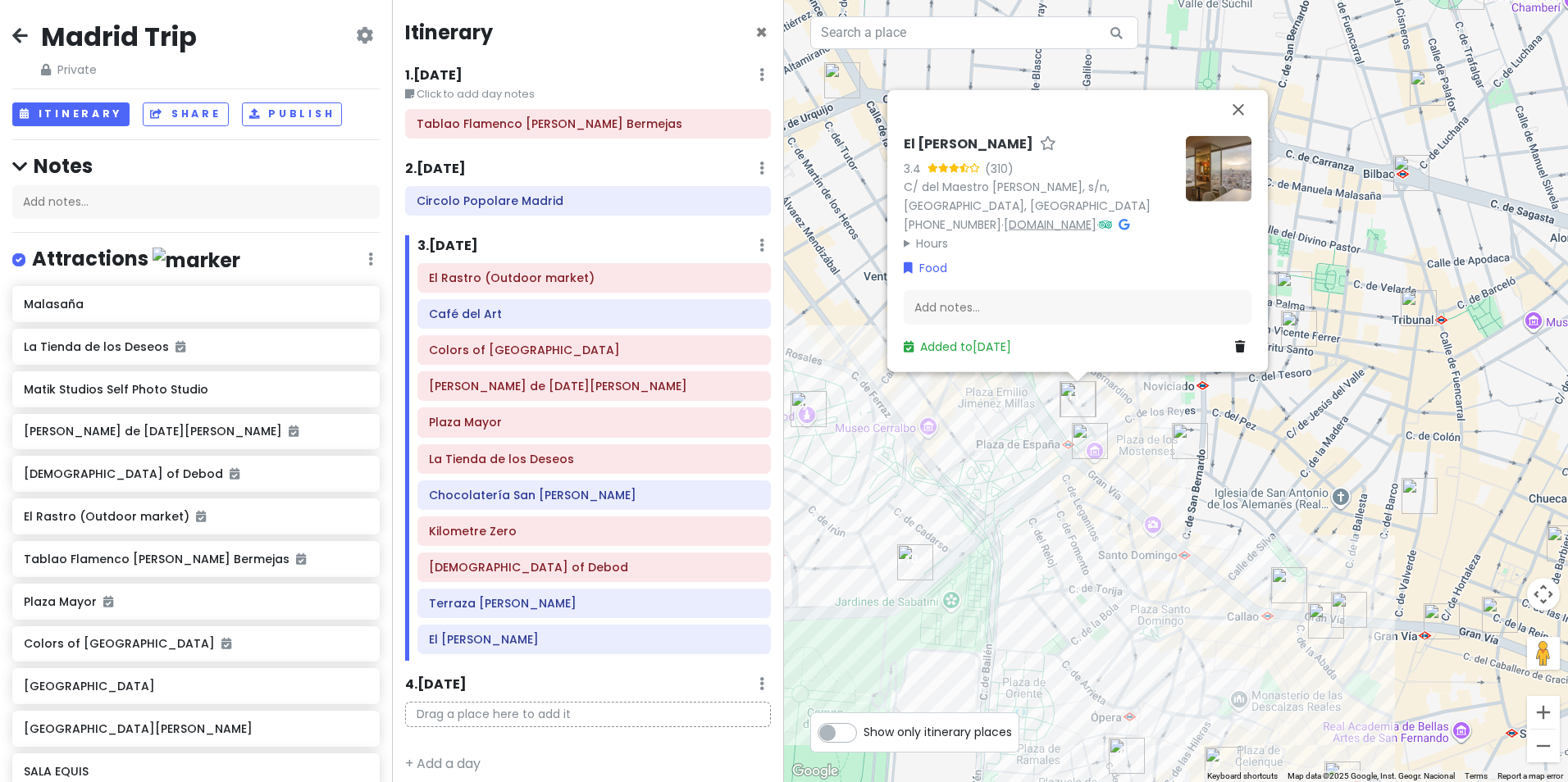
click at [1066, 216] on link "[DOMAIN_NAME]" at bounding box center [1050, 224] width 93 height 16
click at [1183, 446] on img "Malasaña" at bounding box center [1190, 441] width 36 height 36
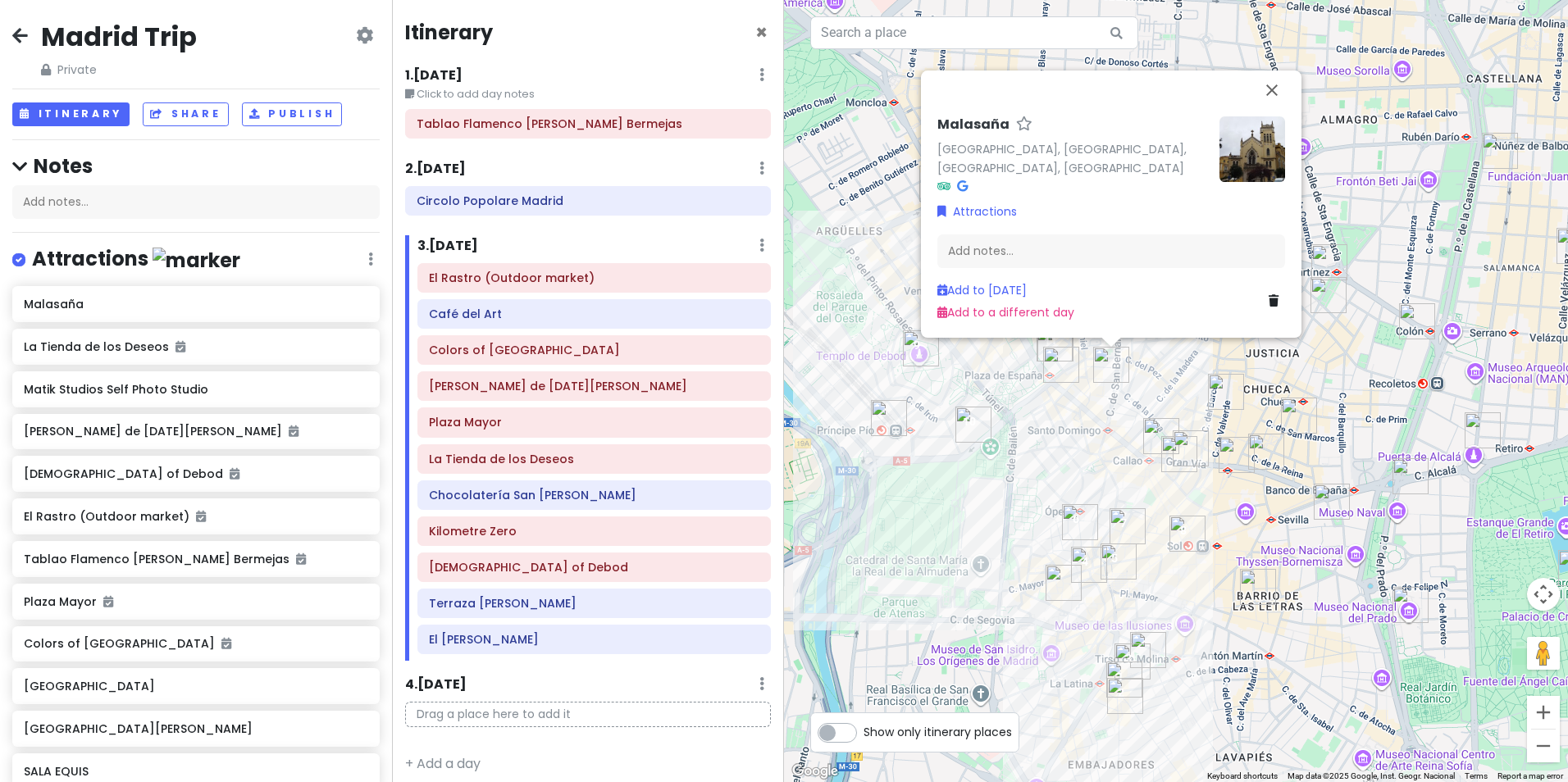
drag, startPoint x: 1380, startPoint y: 630, endPoint x: 1283, endPoint y: 527, distance: 141.5
click at [1283, 527] on div "Malasaña Malasaña, [GEOGRAPHIC_DATA], [GEOGRAPHIC_DATA], [GEOGRAPHIC_DATA] Attr…" at bounding box center [1176, 391] width 784 height 782
click at [1265, 107] on button "Close" at bounding box center [1271, 90] width 39 height 39
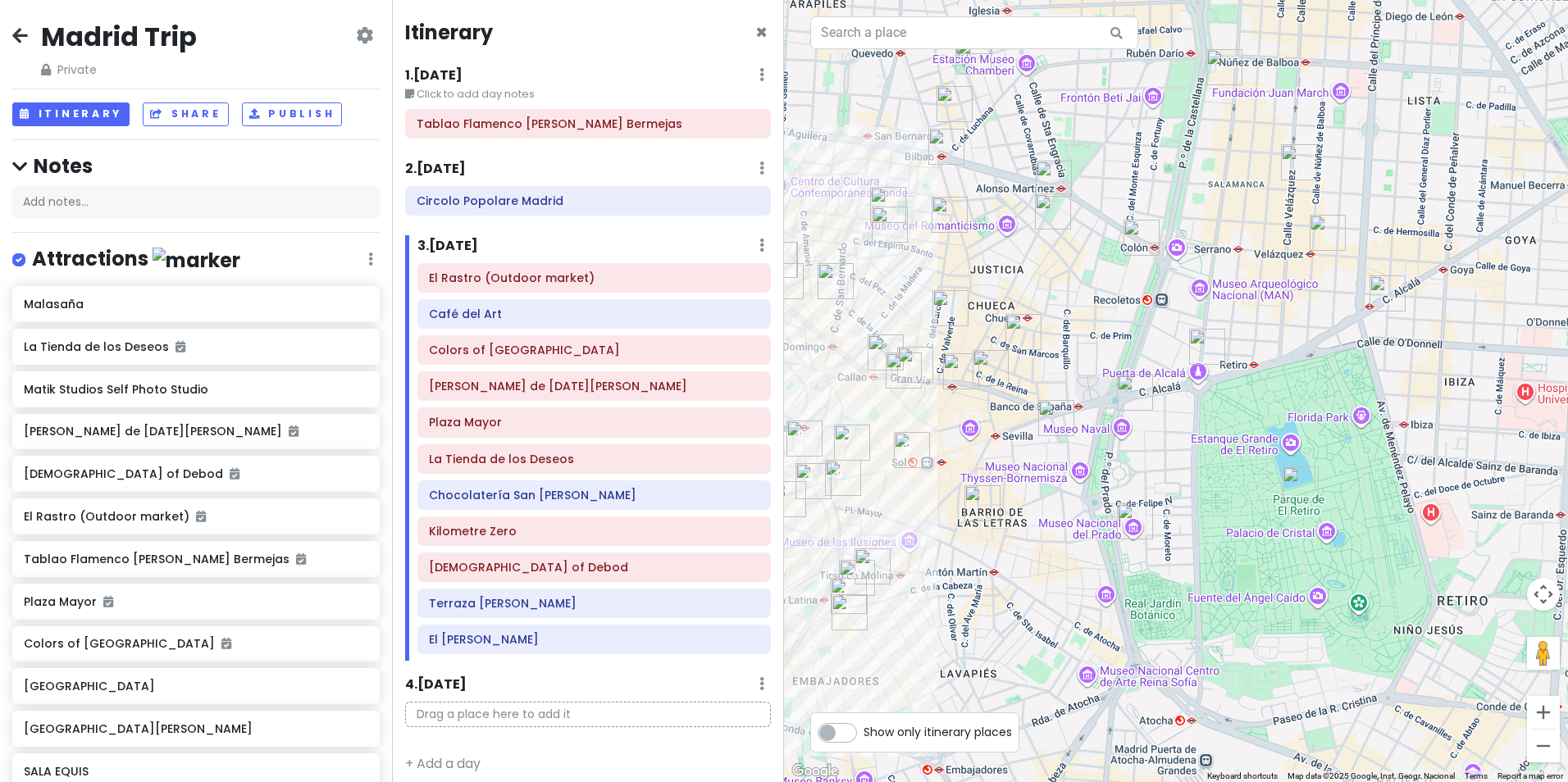
drag, startPoint x: 1461, startPoint y: 599, endPoint x: 1183, endPoint y: 515, distance: 290.4
click at [1183, 515] on div at bounding box center [1176, 391] width 784 height 782
click at [1292, 492] on img "El Retiro Park" at bounding box center [1301, 485] width 36 height 36
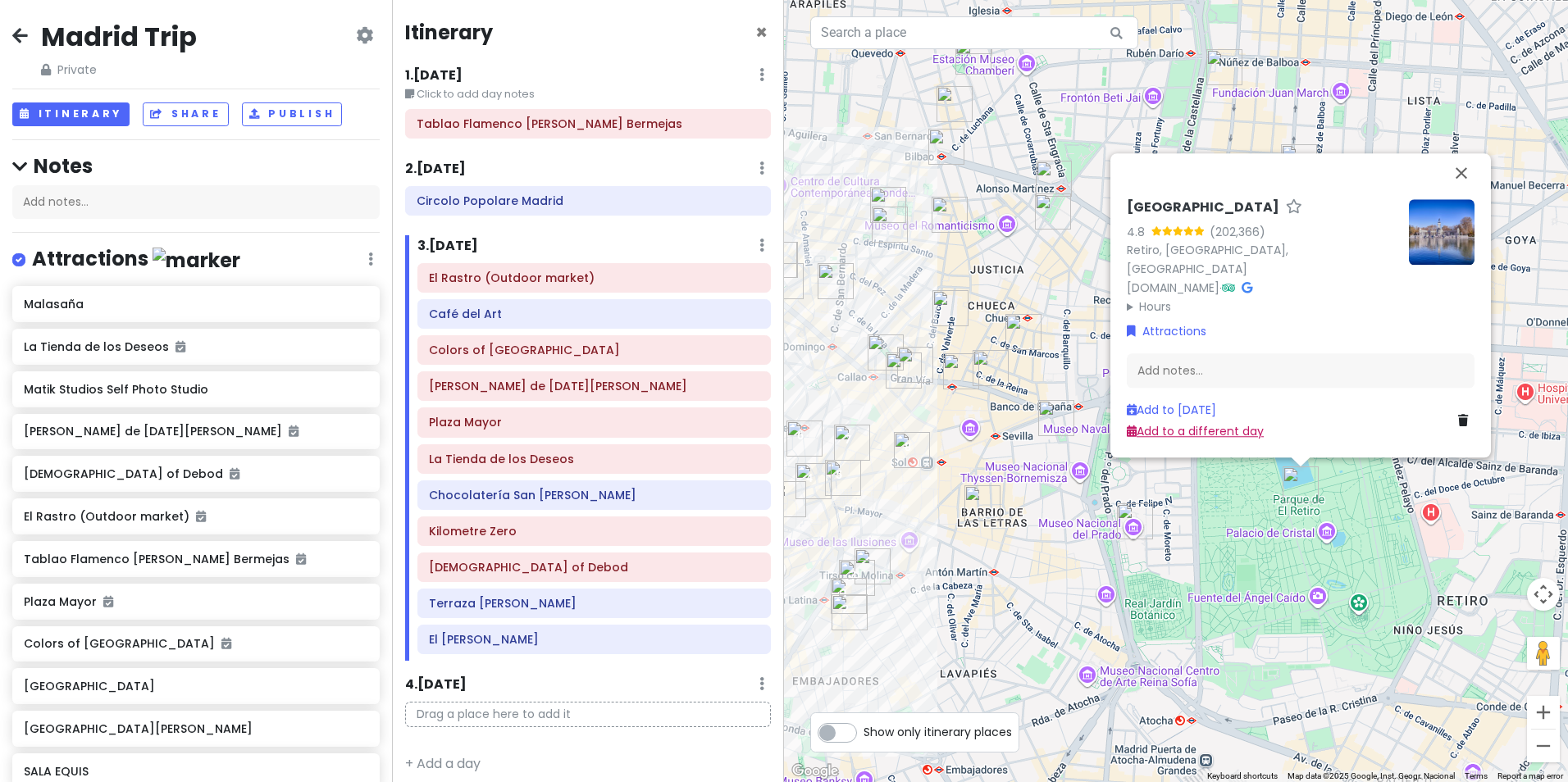
click at [1187, 435] on link "Add to a different day" at bounding box center [1195, 432] width 137 height 16
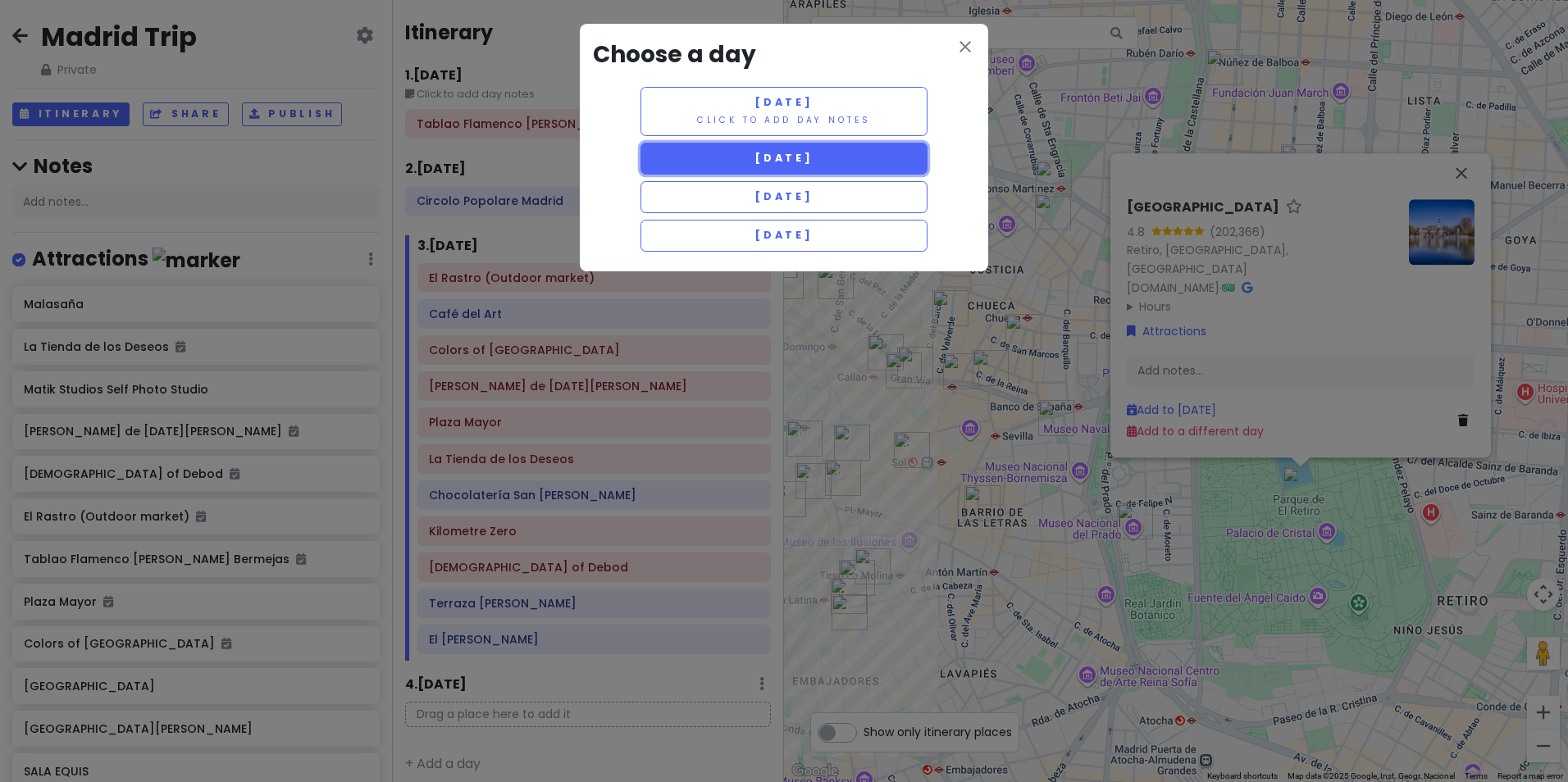
click at [785, 159] on span "[DATE]" at bounding box center [784, 157] width 59 height 14
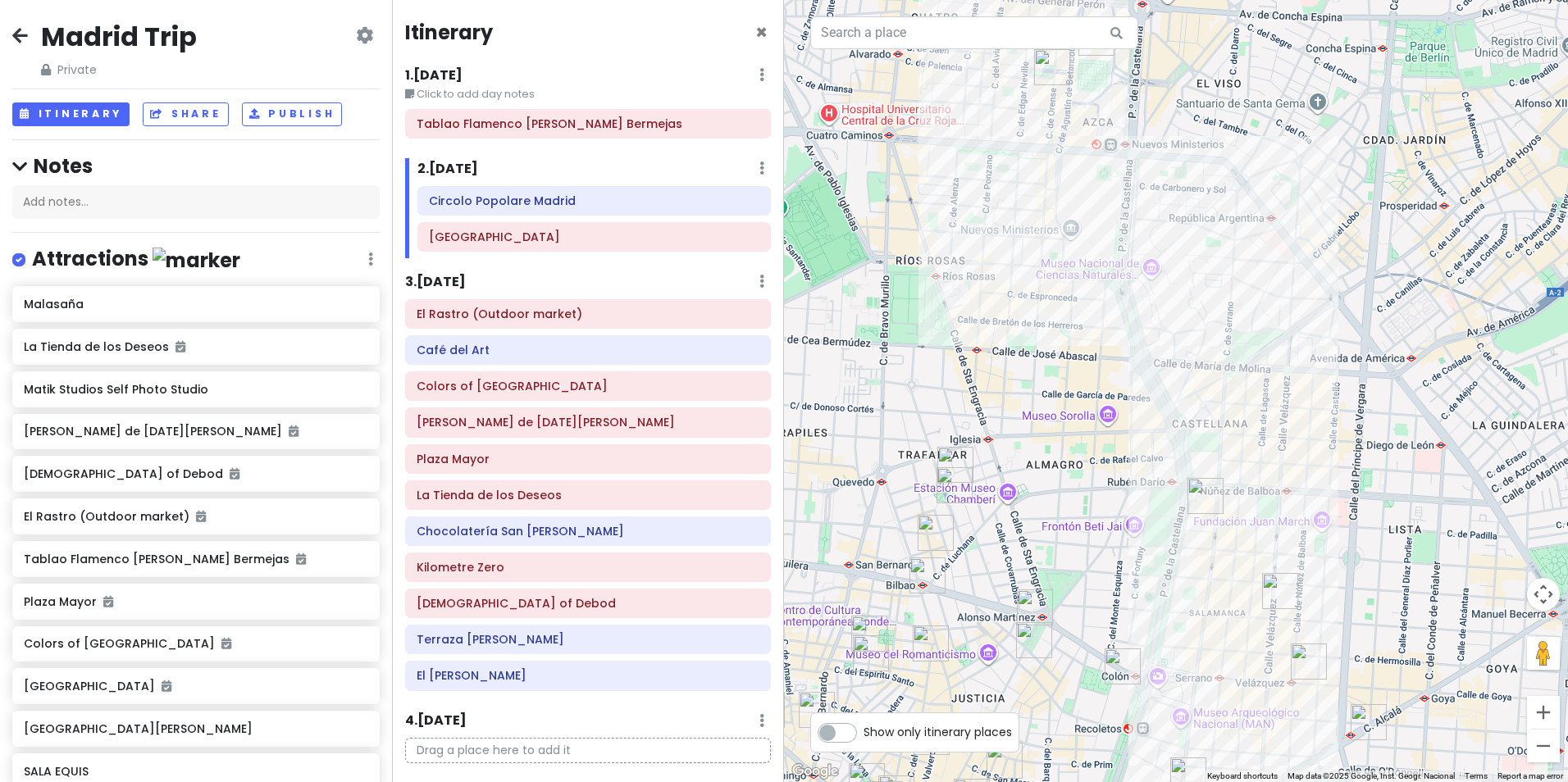
drag, startPoint x: 1207, startPoint y: 198, endPoint x: 1191, endPoint y: 630, distance: 432.3
click at [1191, 630] on div at bounding box center [1176, 391] width 784 height 782
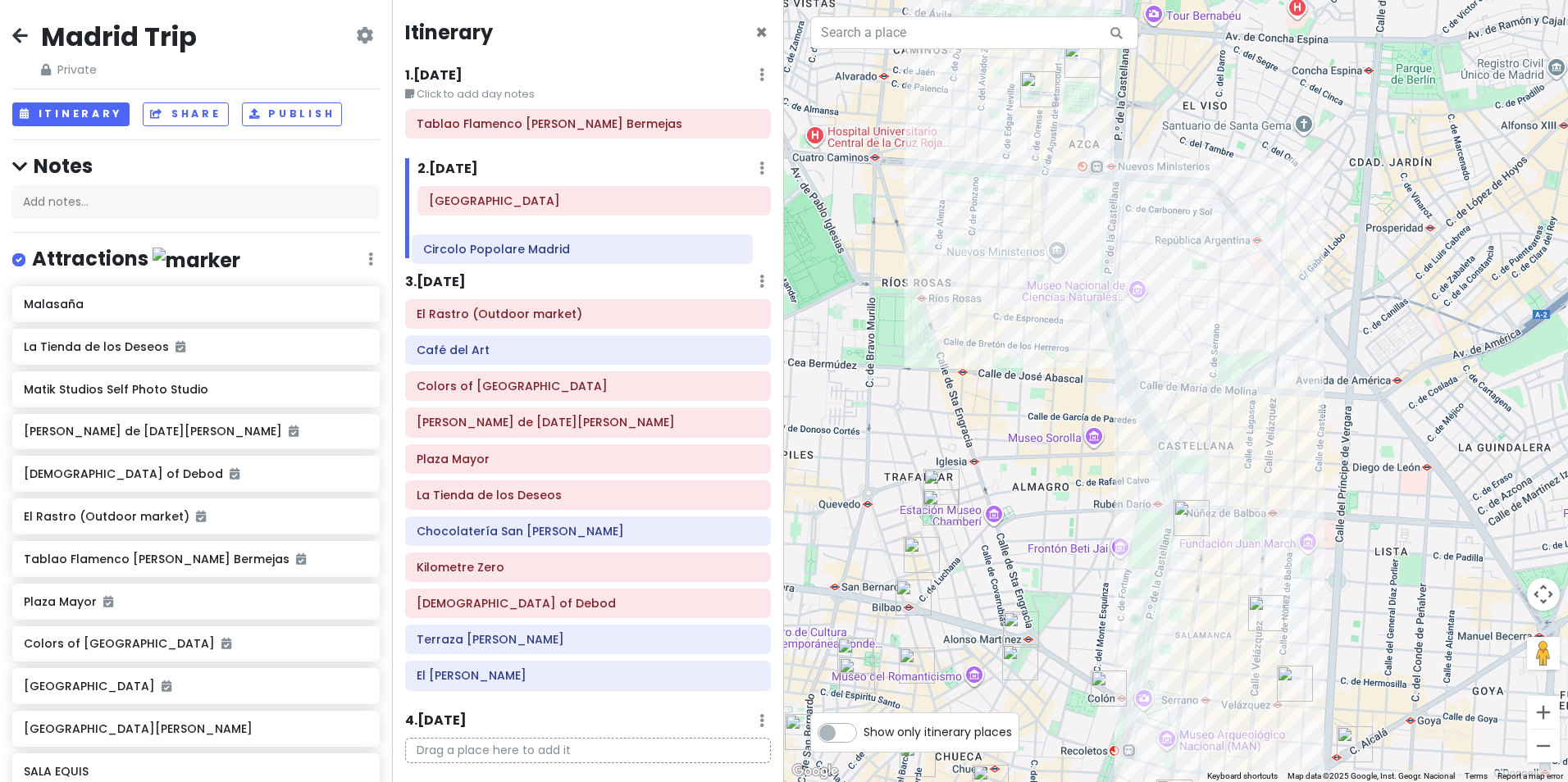
drag, startPoint x: 539, startPoint y: 207, endPoint x: 534, endPoint y: 256, distance: 49.3
click at [534, 256] on div "Circolo Popolare Madrid [GEOGRAPHIC_DATA]" at bounding box center [594, 222] width 378 height 72
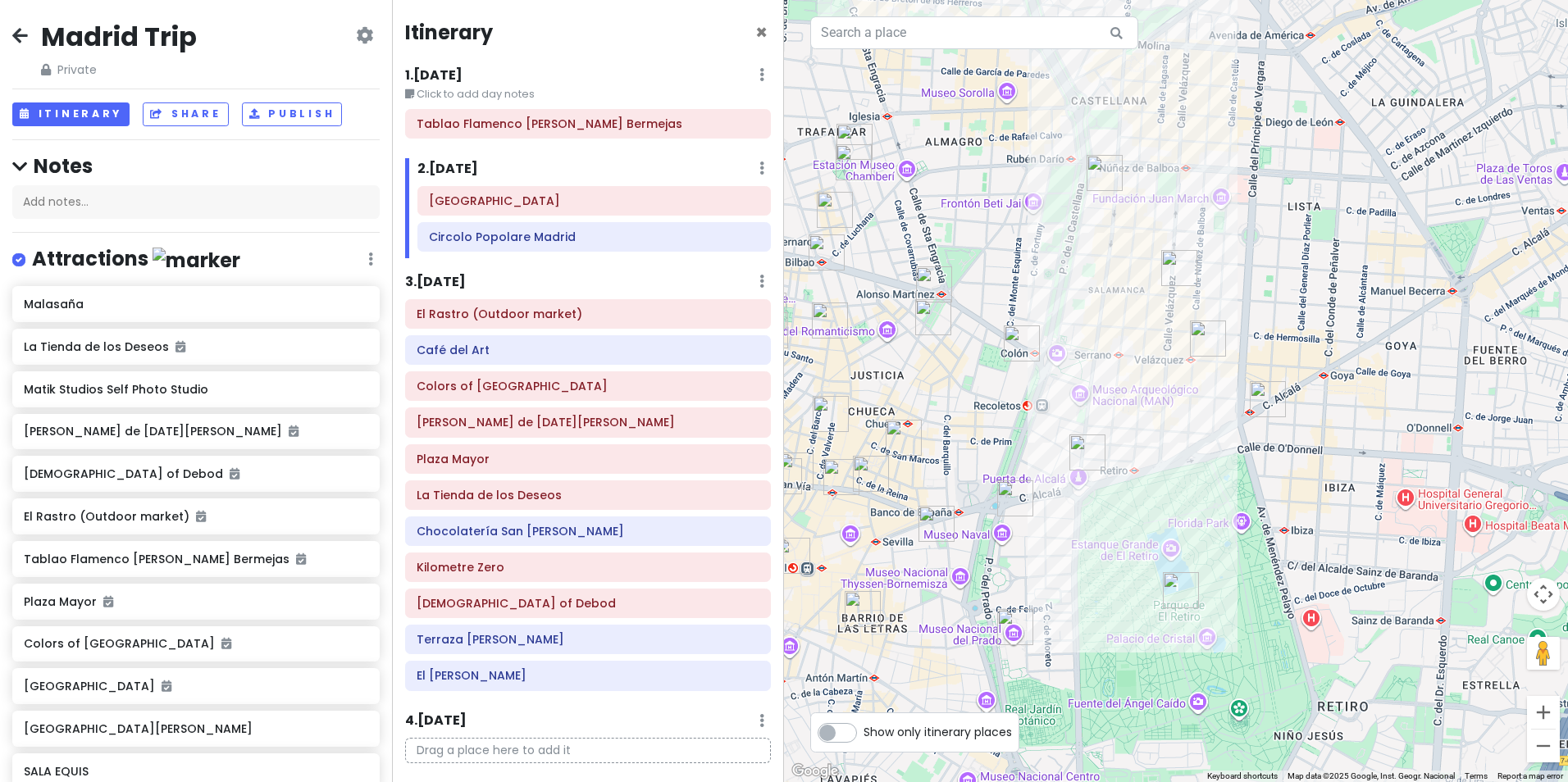
drag, startPoint x: 1238, startPoint y: 702, endPoint x: 1151, endPoint y: 356, distance: 356.8
click at [1151, 356] on div at bounding box center [1176, 391] width 784 height 782
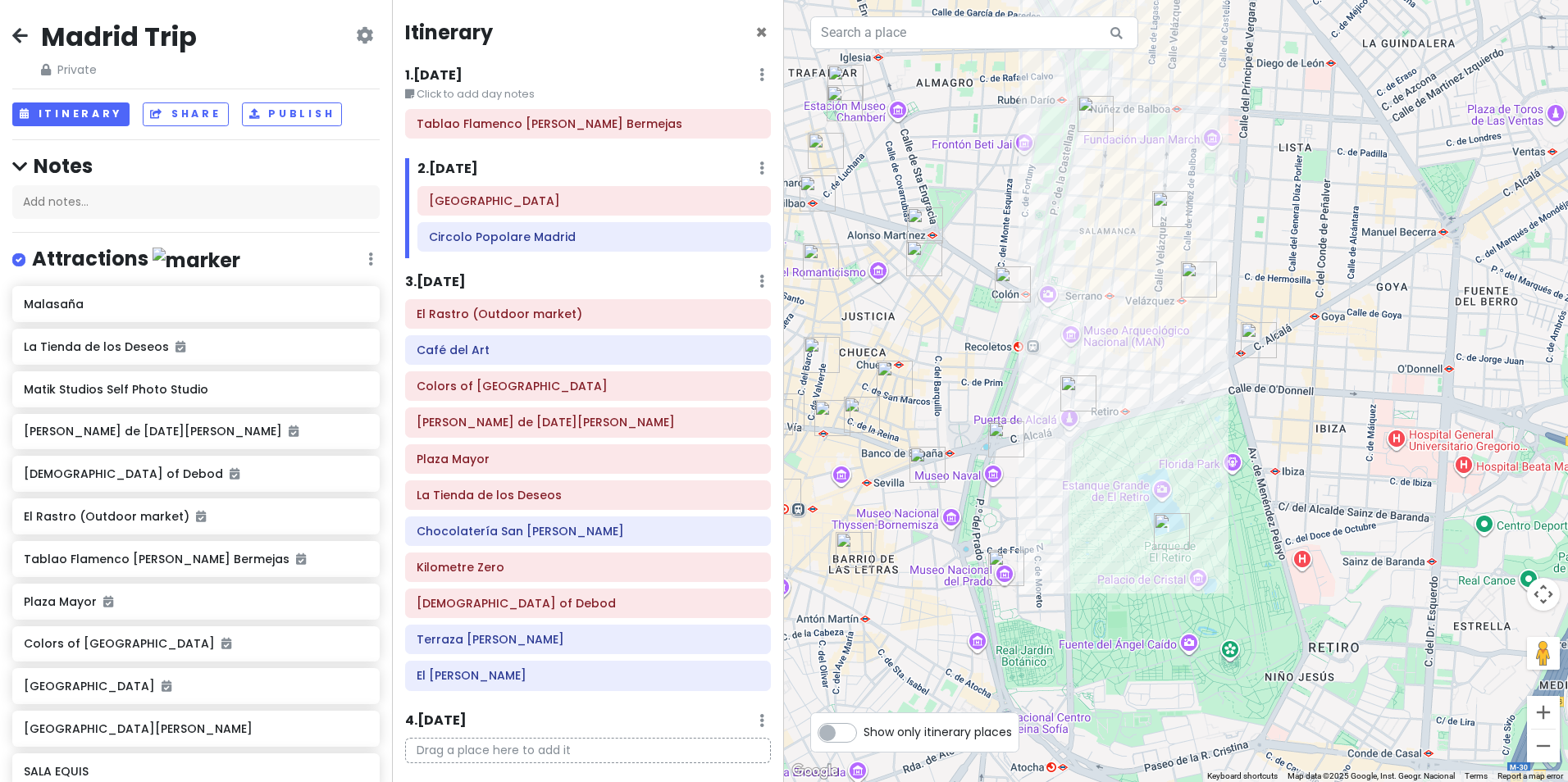
drag, startPoint x: 1235, startPoint y: 675, endPoint x: 1224, endPoint y: 611, distance: 64.9
click at [1224, 611] on div at bounding box center [1176, 391] width 784 height 782
click at [1009, 573] on img "Museo Nacional del Prado" at bounding box center [1007, 568] width 36 height 36
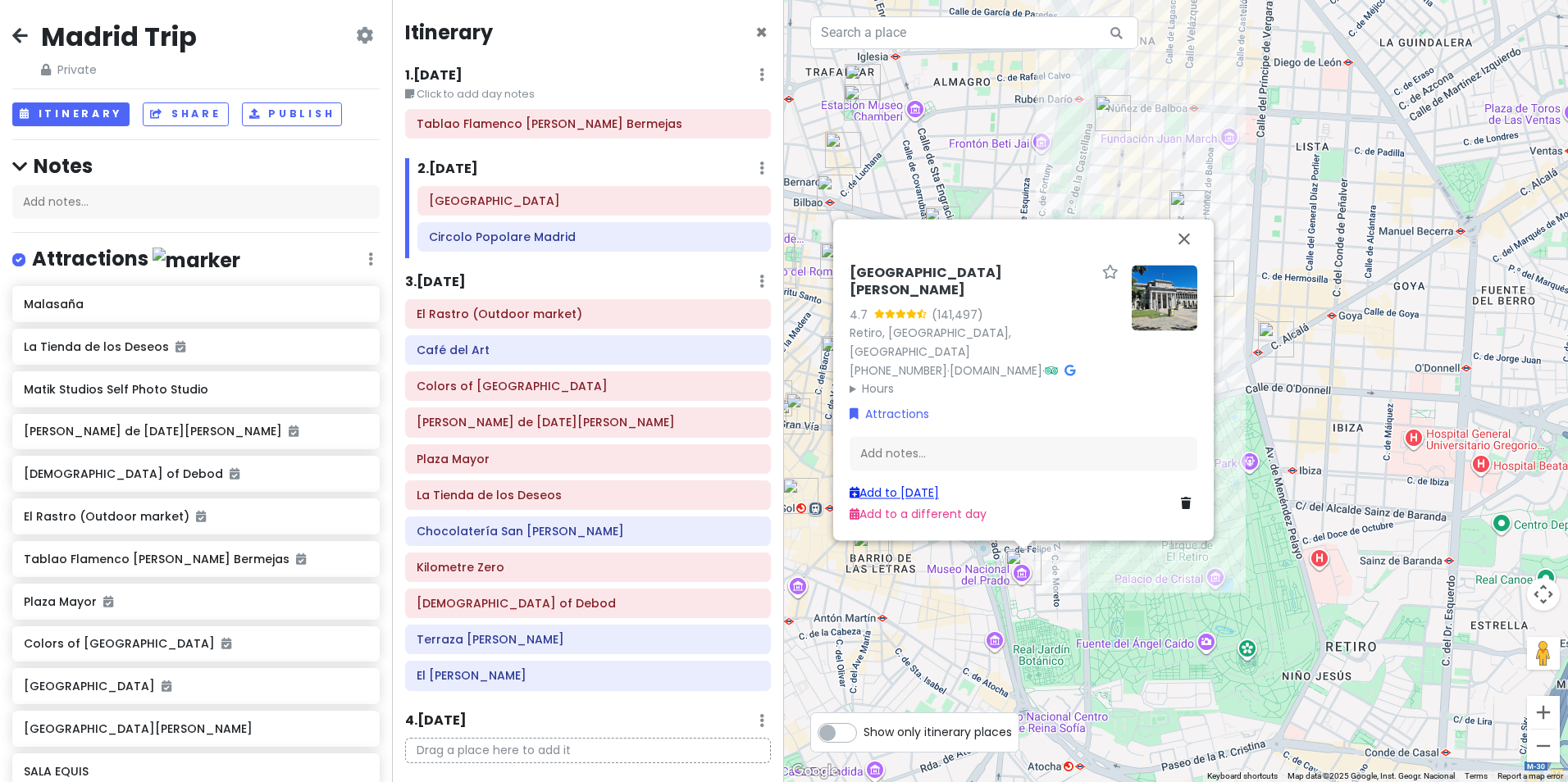
click at [904, 494] on link "Add to [DATE]" at bounding box center [894, 492] width 89 height 16
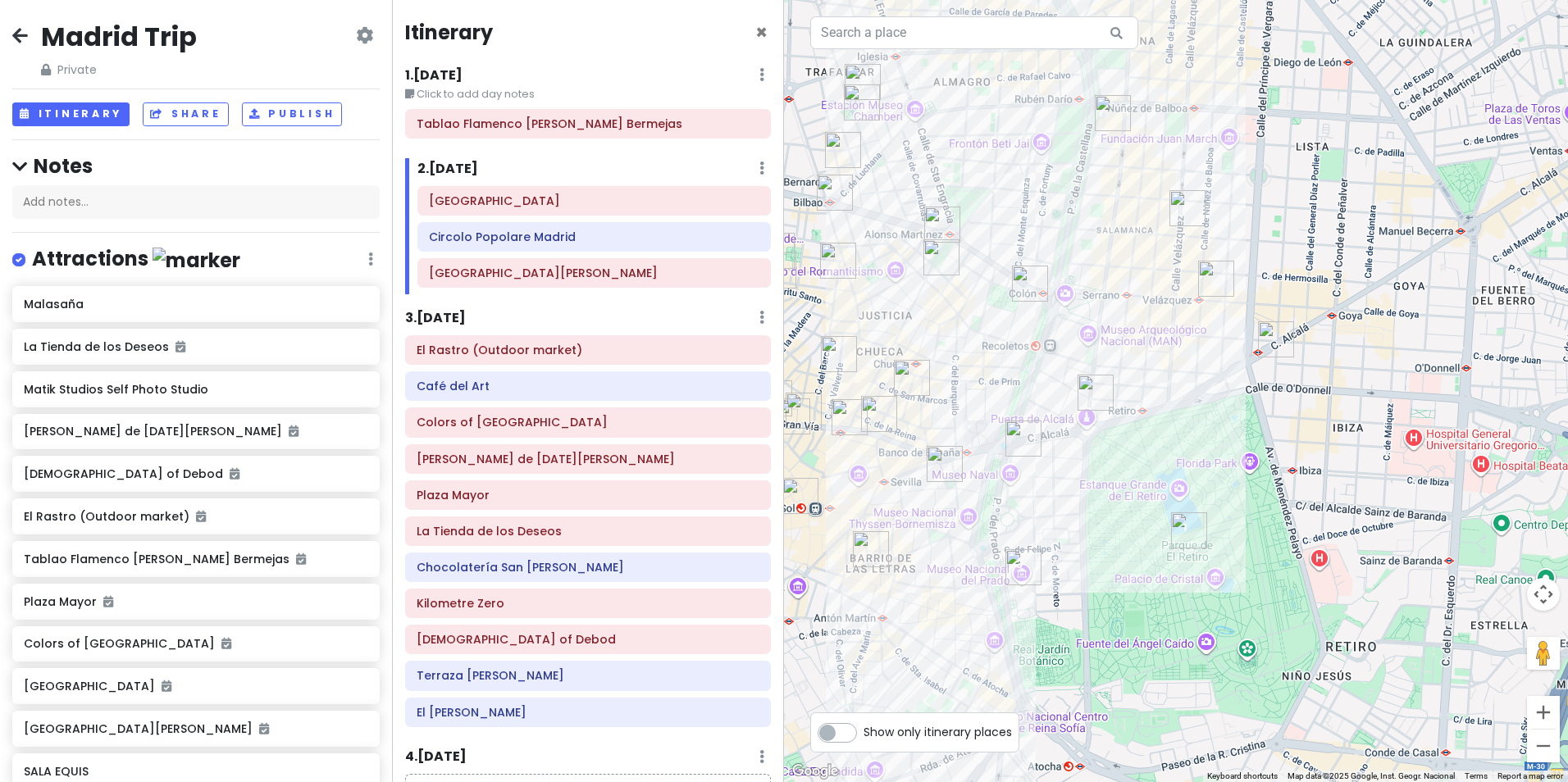
click at [938, 461] on img "Restaurante Casa Suecia" at bounding box center [945, 464] width 36 height 36
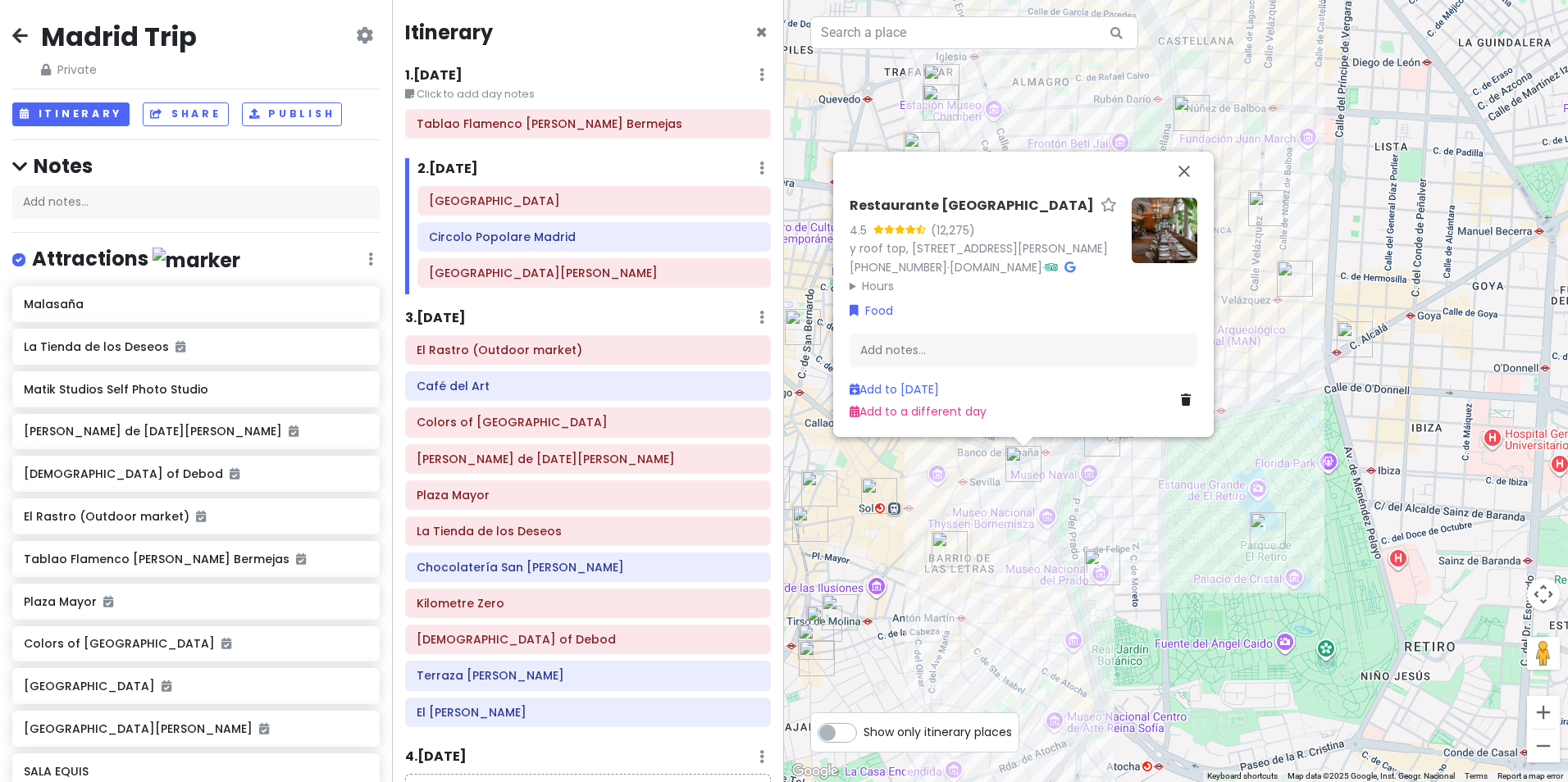
click at [1227, 478] on div "Restaurante [GEOGRAPHIC_DATA] 4.5 (12,275) y roof top, [STREET_ADDRESS][PERSON_…" at bounding box center [1176, 391] width 784 height 782
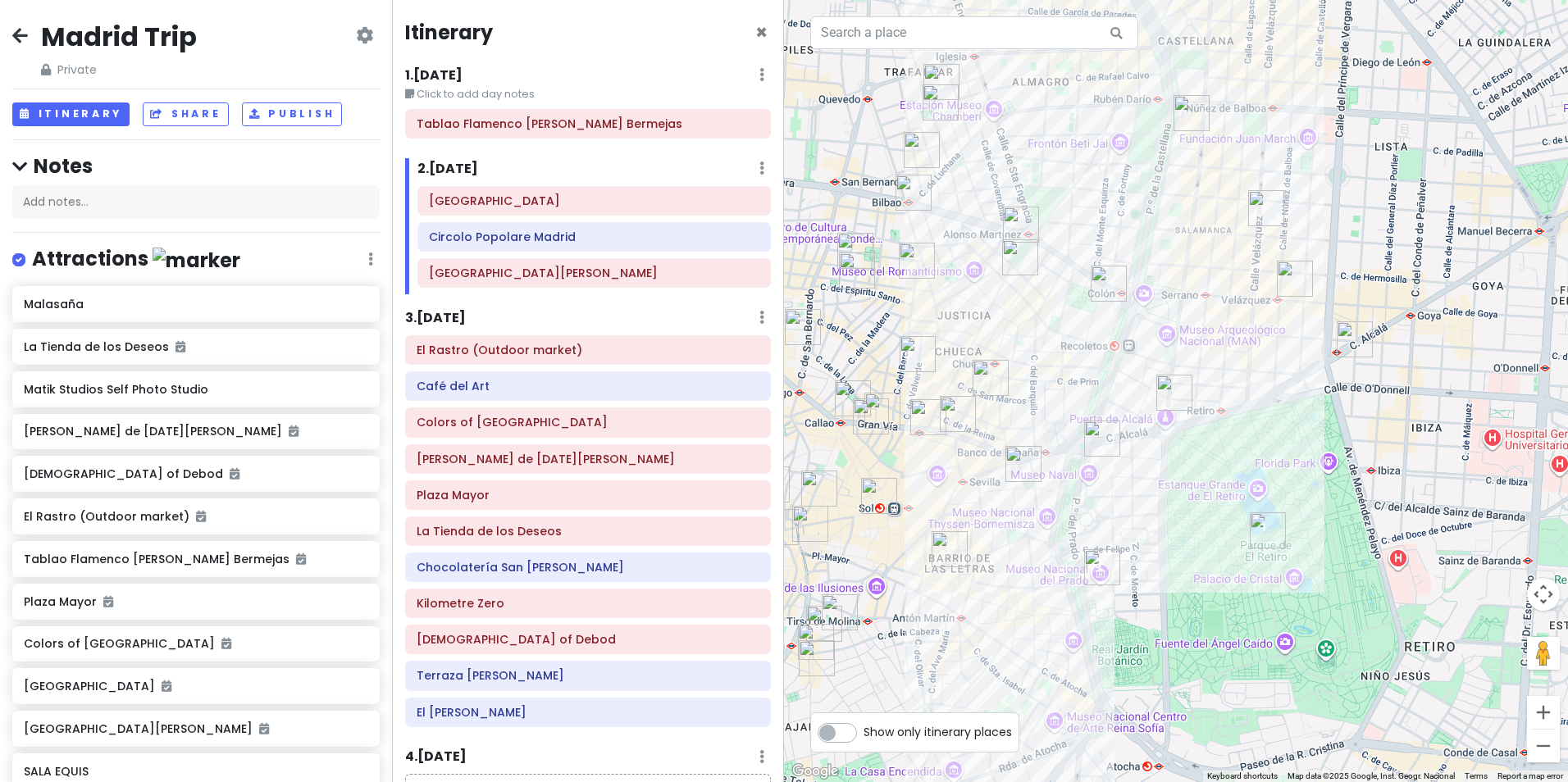
click at [1097, 445] on img "Azotea Cibeles" at bounding box center [1103, 438] width 36 height 36
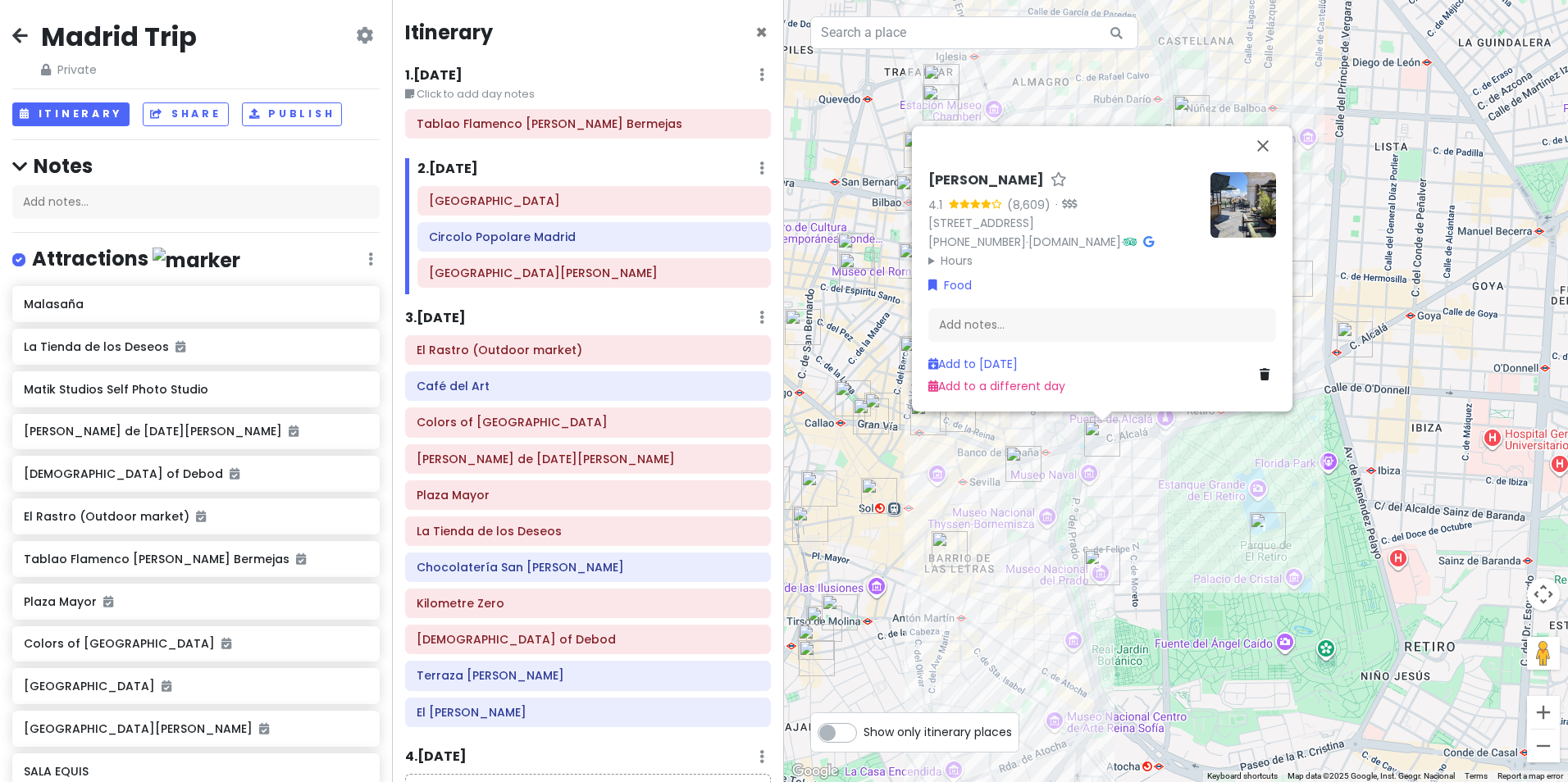
click at [1178, 469] on div "[PERSON_NAME] 4.1 (8,609) · [STREET_ADDRESS] [PHONE_NUMBER] · [DOMAIN_NAME] · H…" at bounding box center [1176, 391] width 784 height 782
click at [1262, 127] on button "Close" at bounding box center [1263, 146] width 39 height 39
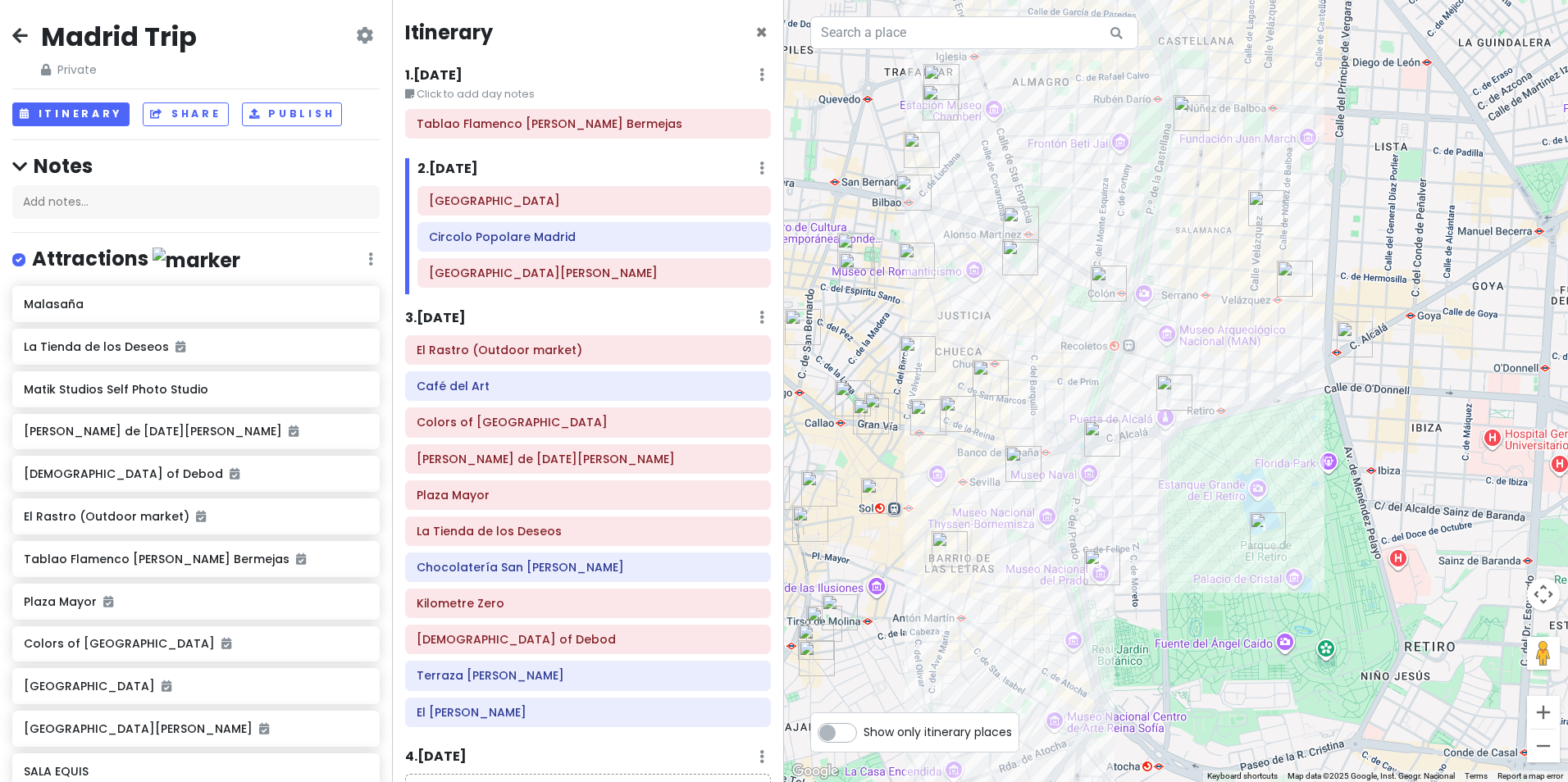
click at [1353, 344] on img "Madremia Retiro" at bounding box center [1355, 340] width 36 height 36
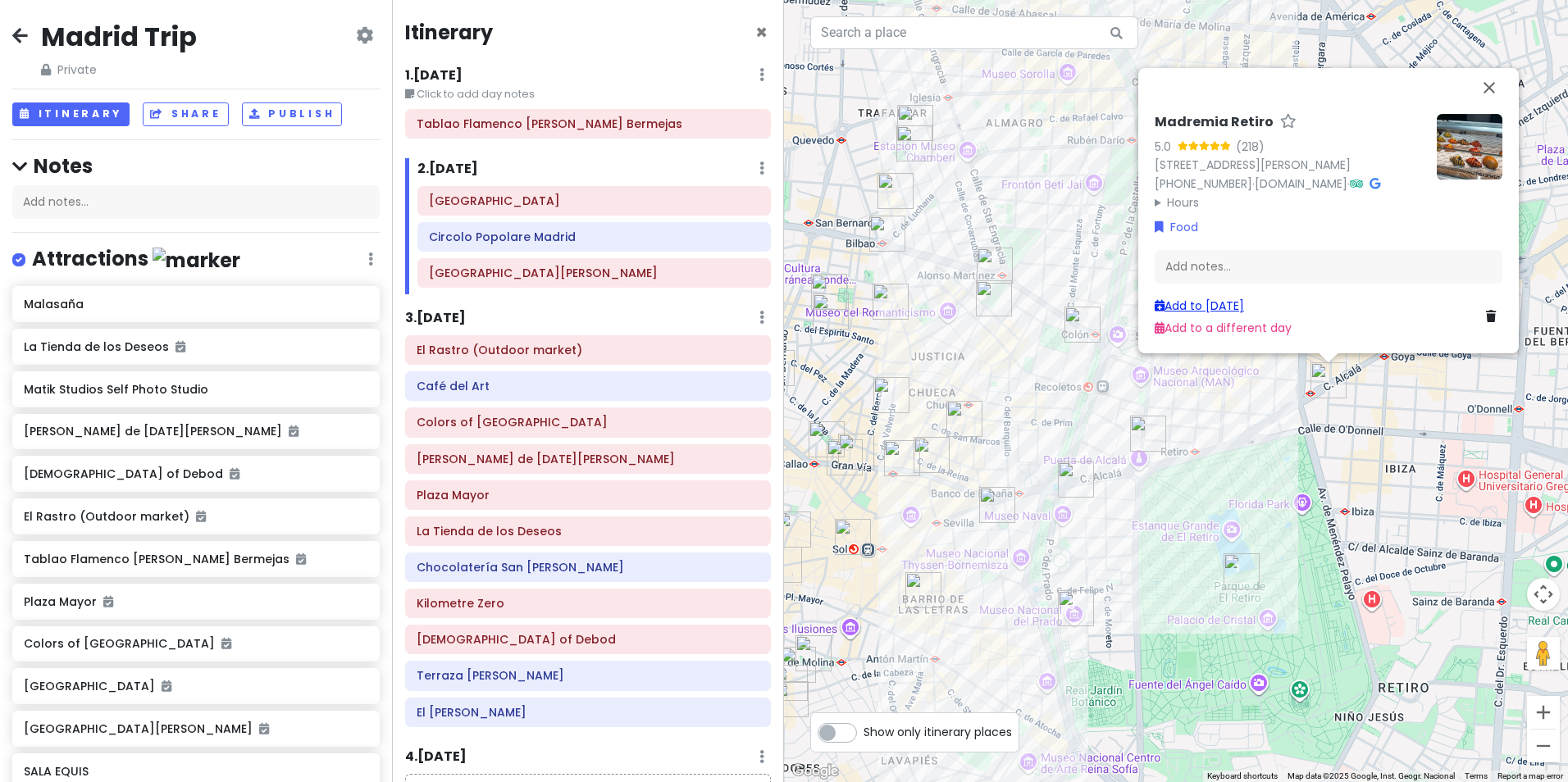
click at [1228, 302] on link "Add to [DATE]" at bounding box center [1200, 305] width 89 height 16
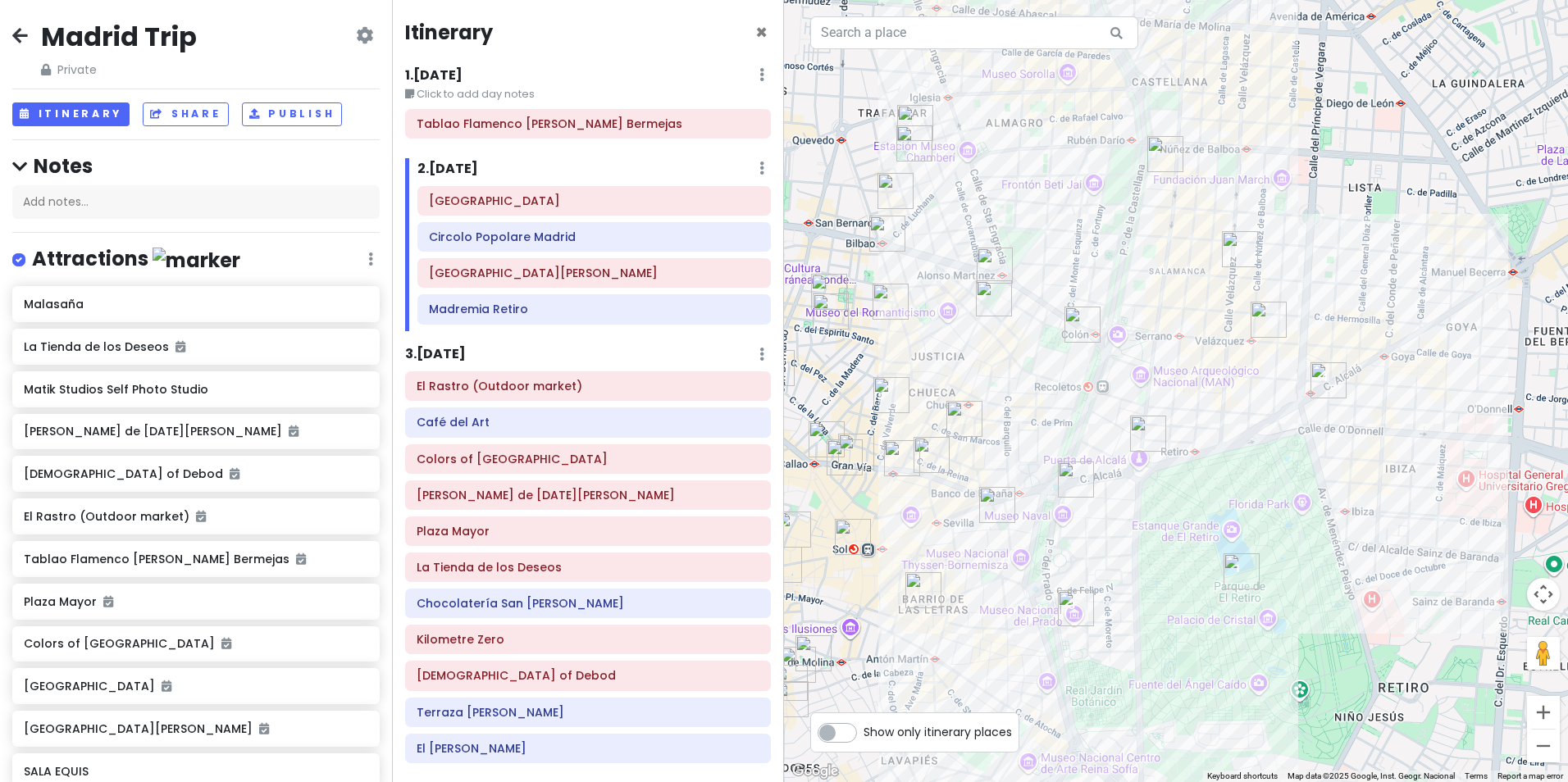
click at [1260, 320] on img "chök - Goya (Gluten Free)" at bounding box center [1270, 320] width 36 height 36
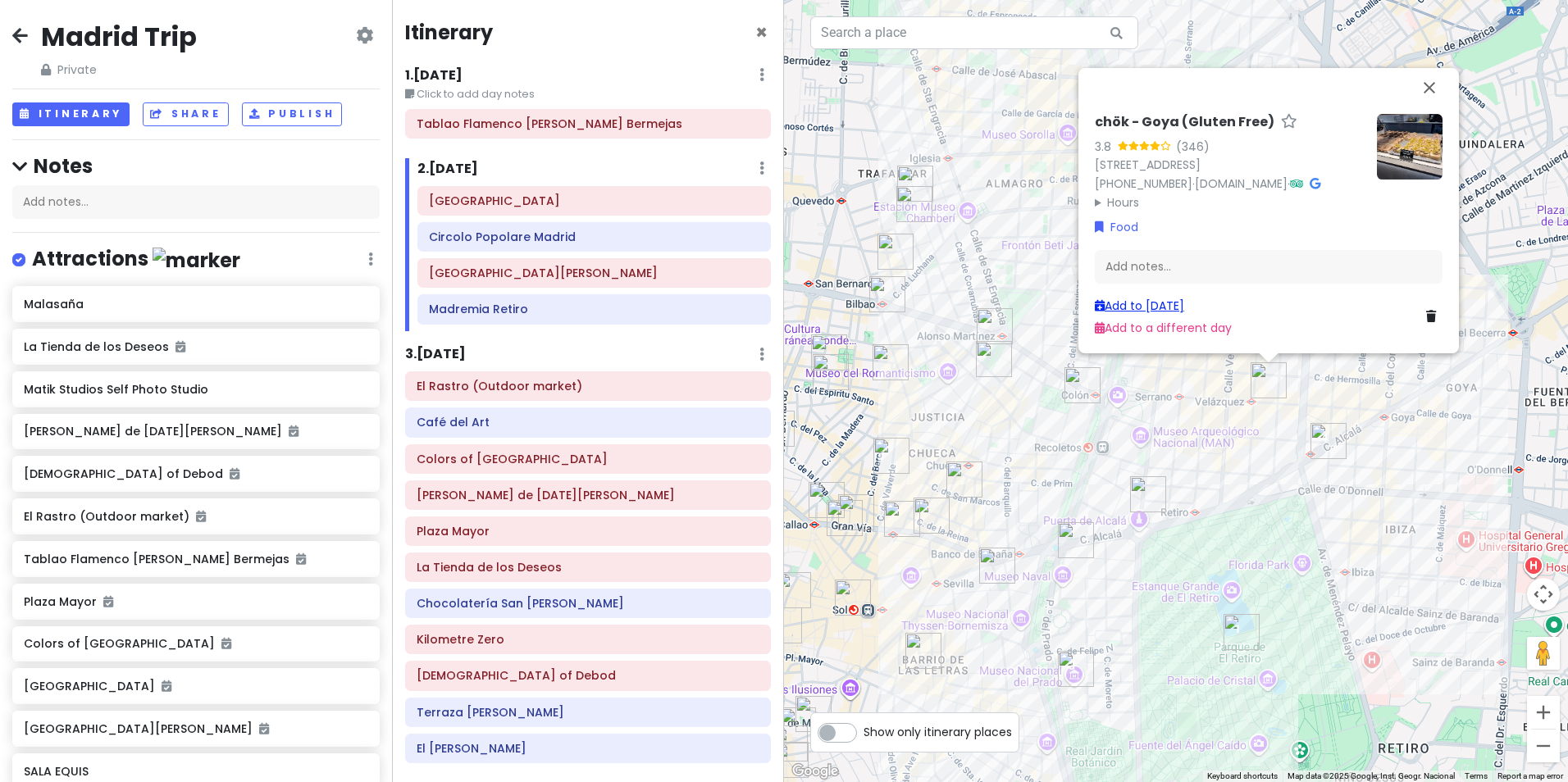
click at [1159, 302] on link "Add to [DATE]" at bounding box center [1139, 305] width 89 height 16
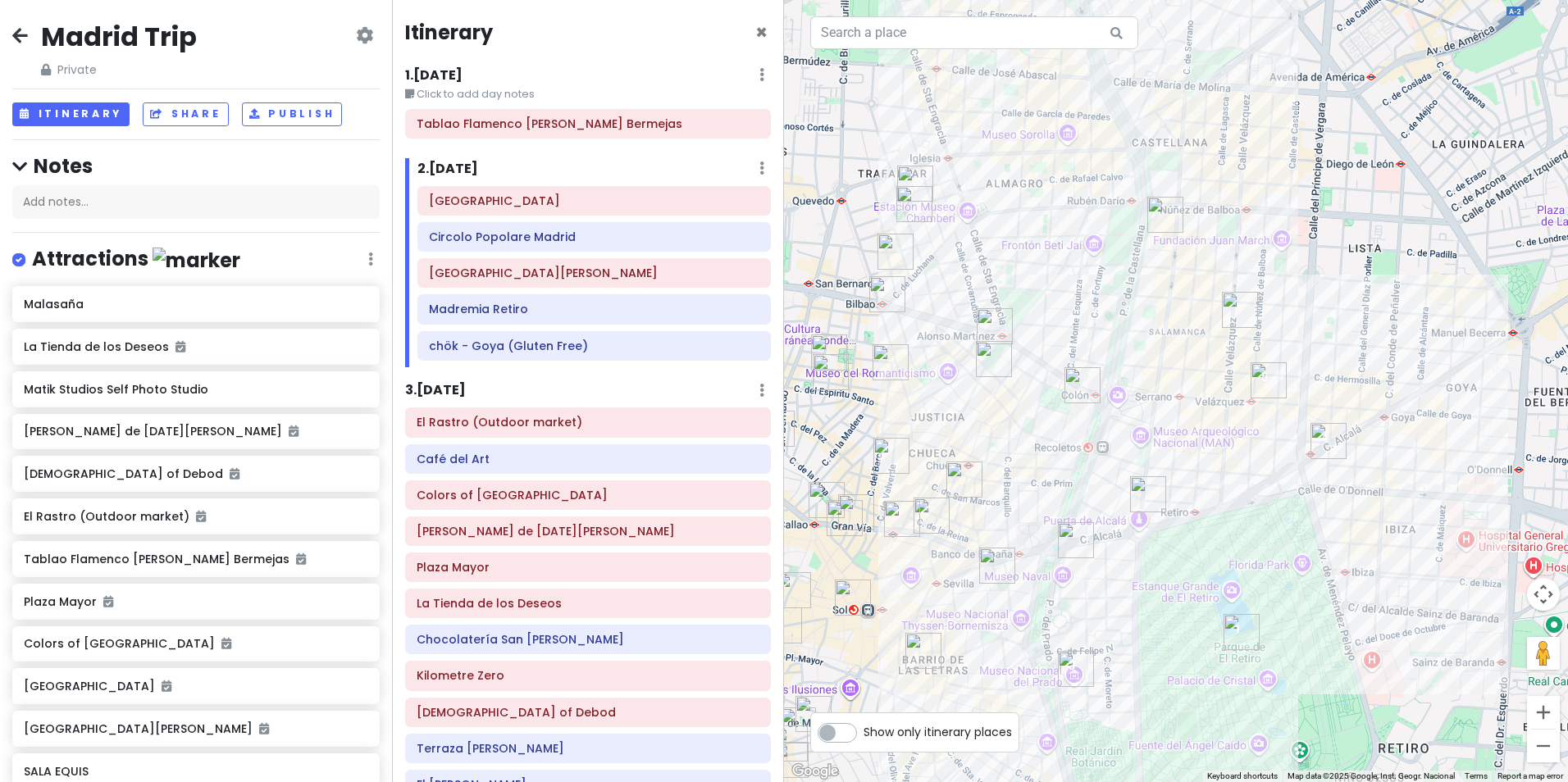
click at [1233, 308] on img "BLESS Hotel Madrid" at bounding box center [1241, 310] width 36 height 36
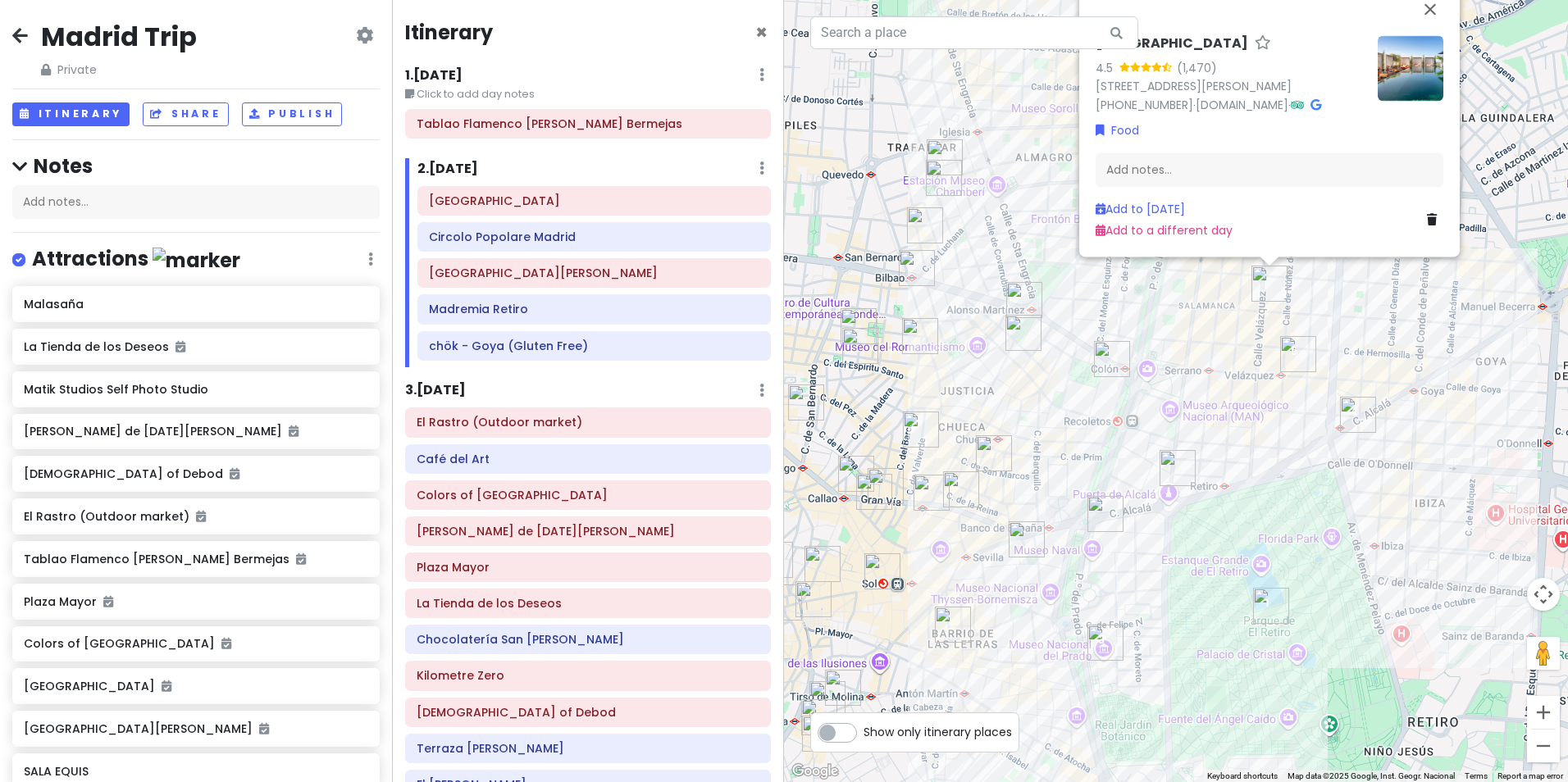
drag, startPoint x: 1152, startPoint y: 506, endPoint x: 1180, endPoint y: 405, distance: 104.8
click at [1180, 405] on div "[GEOGRAPHIC_DATA] 4.5 (1,470) [STREET_ADDRESS][PERSON_NAME] [PHONE_NUMBER] · [D…" at bounding box center [1176, 391] width 784 height 782
click at [1174, 466] on img "The Library Wine Boutique & Cuisine" at bounding box center [1178, 468] width 36 height 36
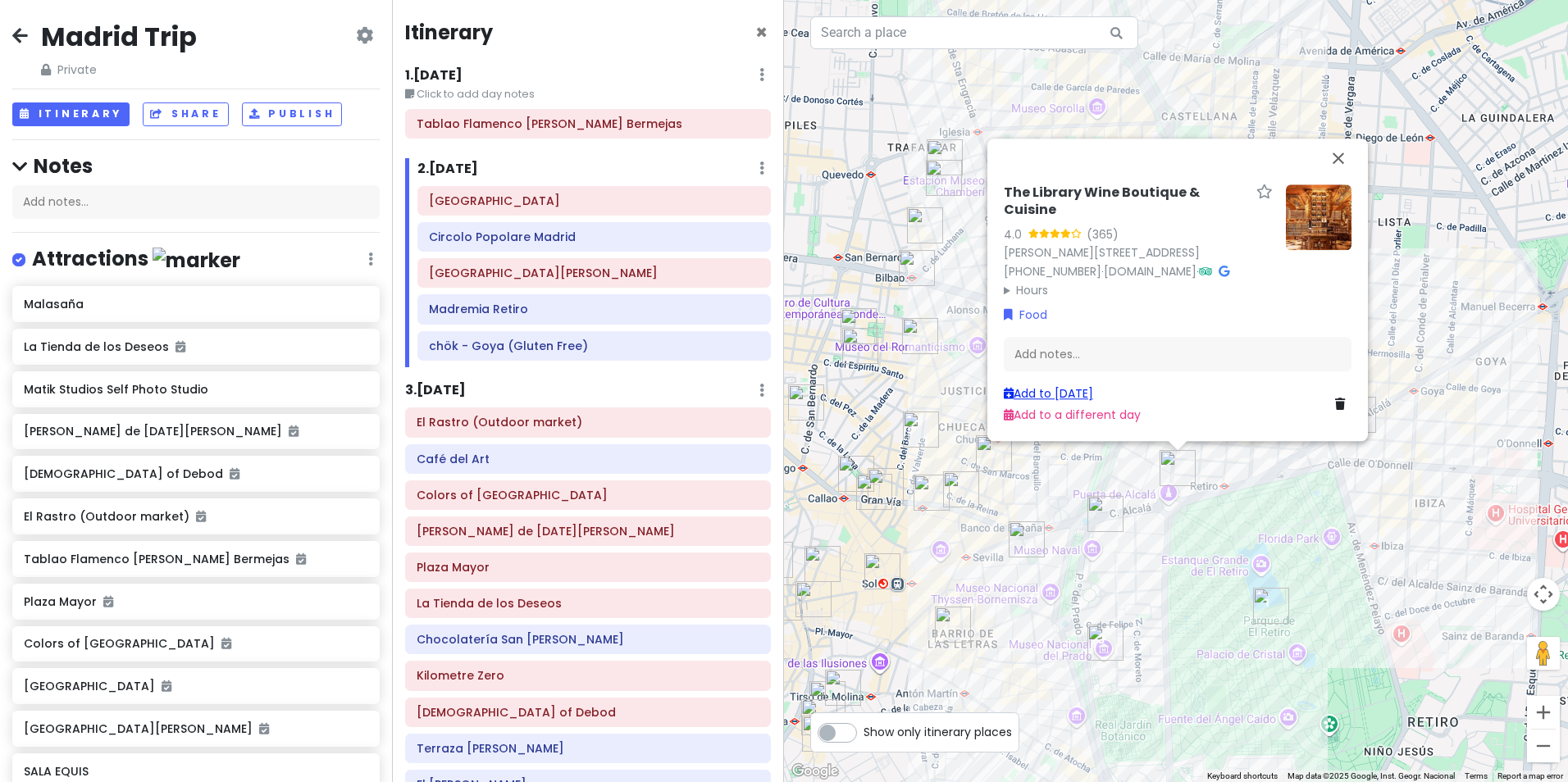
click at [1068, 392] on link "Add to [DATE]" at bounding box center [1048, 393] width 89 height 16
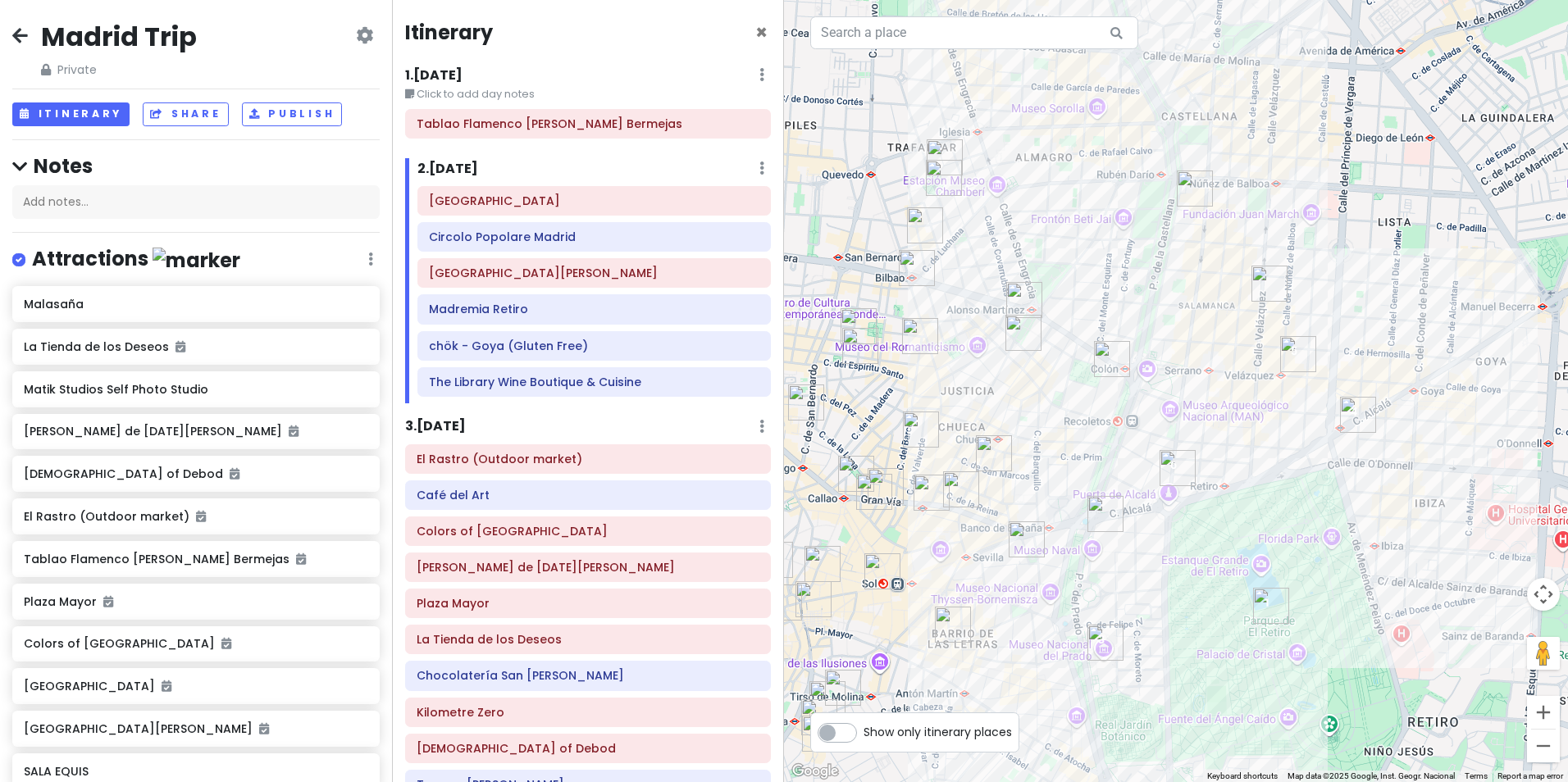
click at [1115, 352] on img "Financial Club Genova" at bounding box center [1112, 360] width 36 height 36
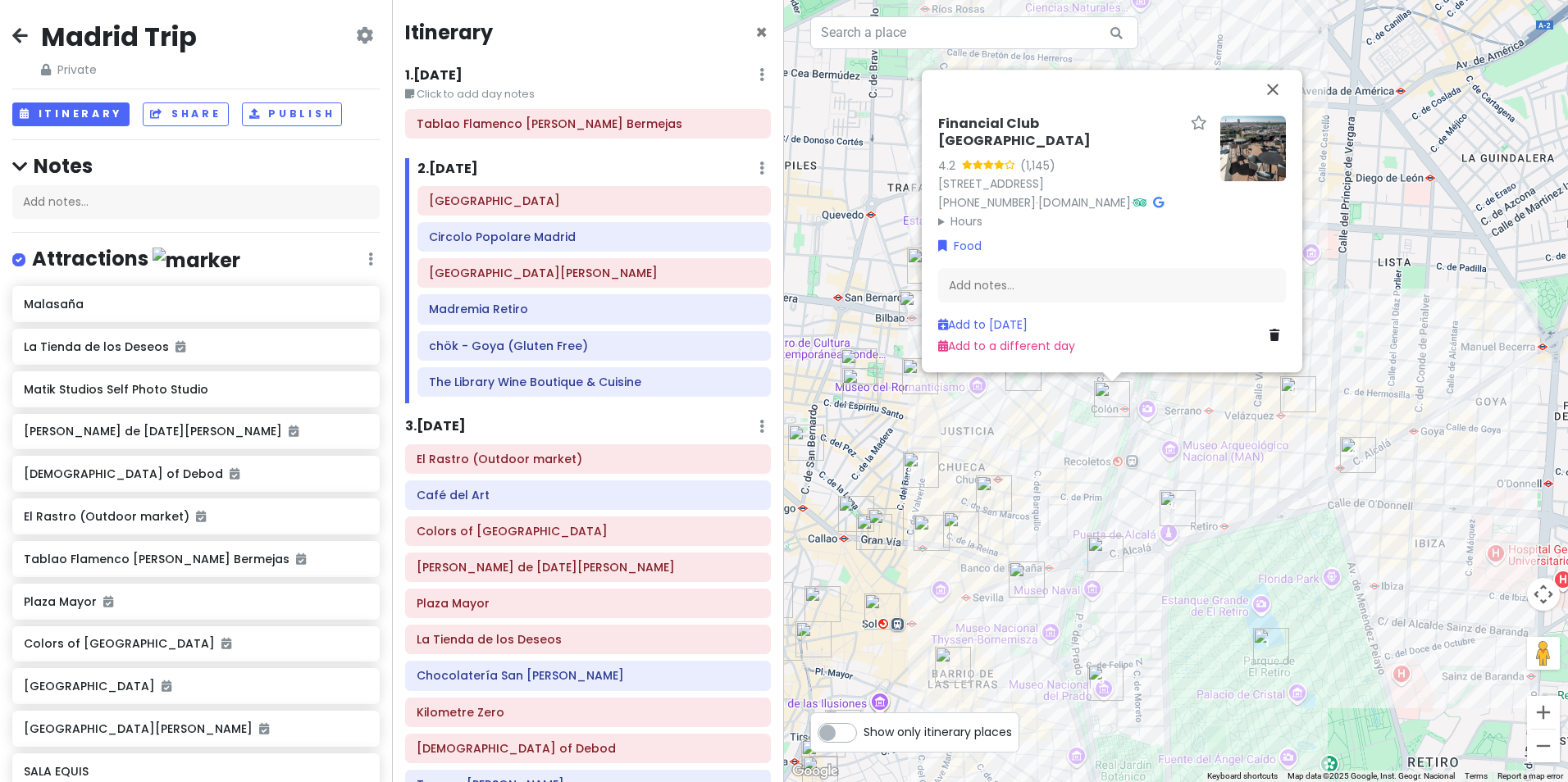
click at [1022, 433] on div "Financial Club Genova 4.2 (1,145) [STREET_ADDRESS] [PHONE_NUMBER] · [DOMAIN_NAM…" at bounding box center [1176, 391] width 784 height 782
